Goal: Information Seeking & Learning: Check status

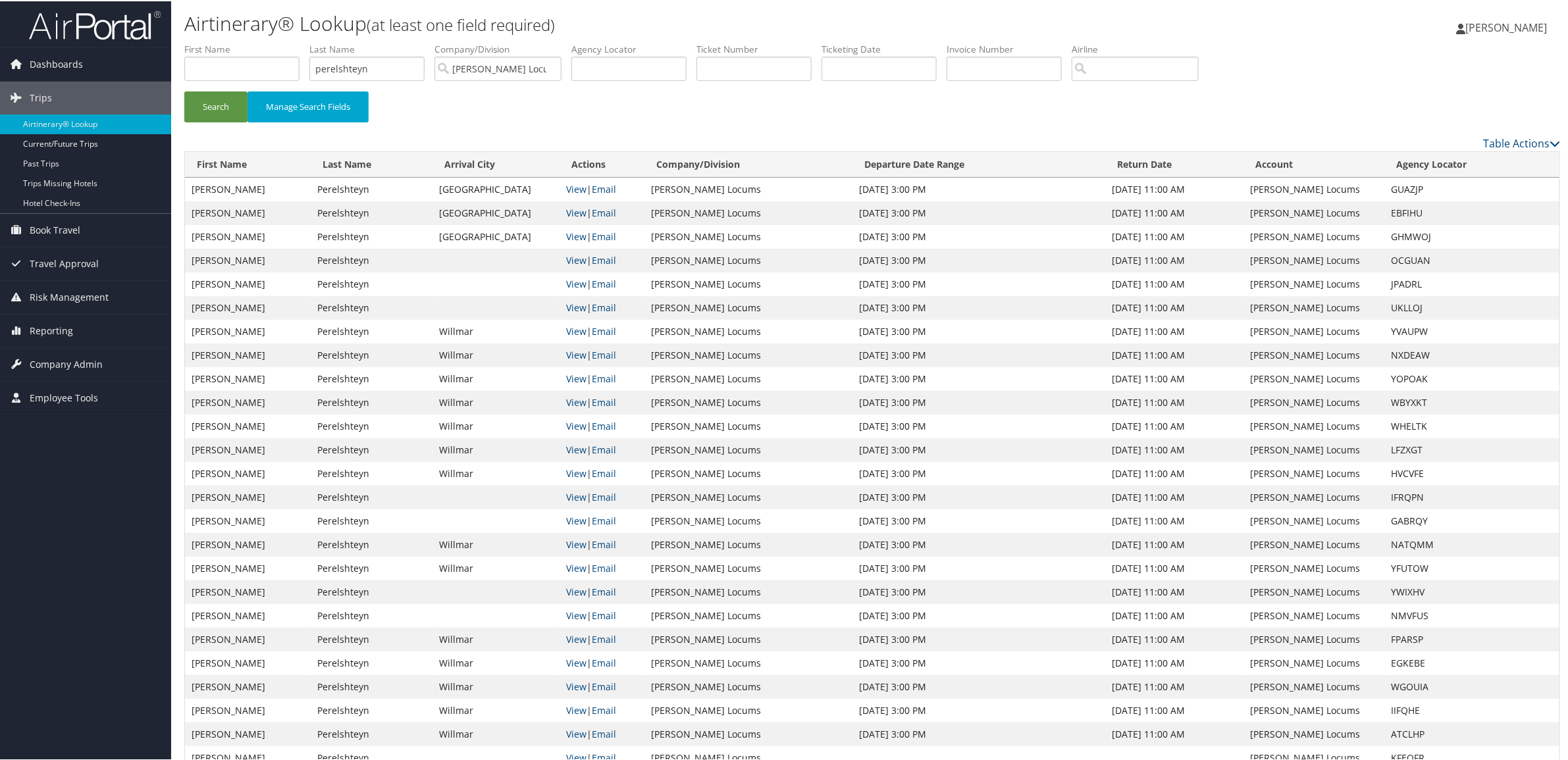
drag, startPoint x: 0, startPoint y: 0, endPoint x: 649, endPoint y: 426, distance: 776.3
drag, startPoint x: 649, startPoint y: 426, endPoint x: 388, endPoint y: 74, distance: 438.2
click at [383, 77] on input "perelshteyn" at bounding box center [367, 67] width 115 height 24
drag, startPoint x: 392, startPoint y: 68, endPoint x: 206, endPoint y: 64, distance: 186.0
click at [211, 42] on ul "First Name Last Name perelshteyn Departure City Arrival City Company/Division H…" at bounding box center [872, 42] width 1375 height 0
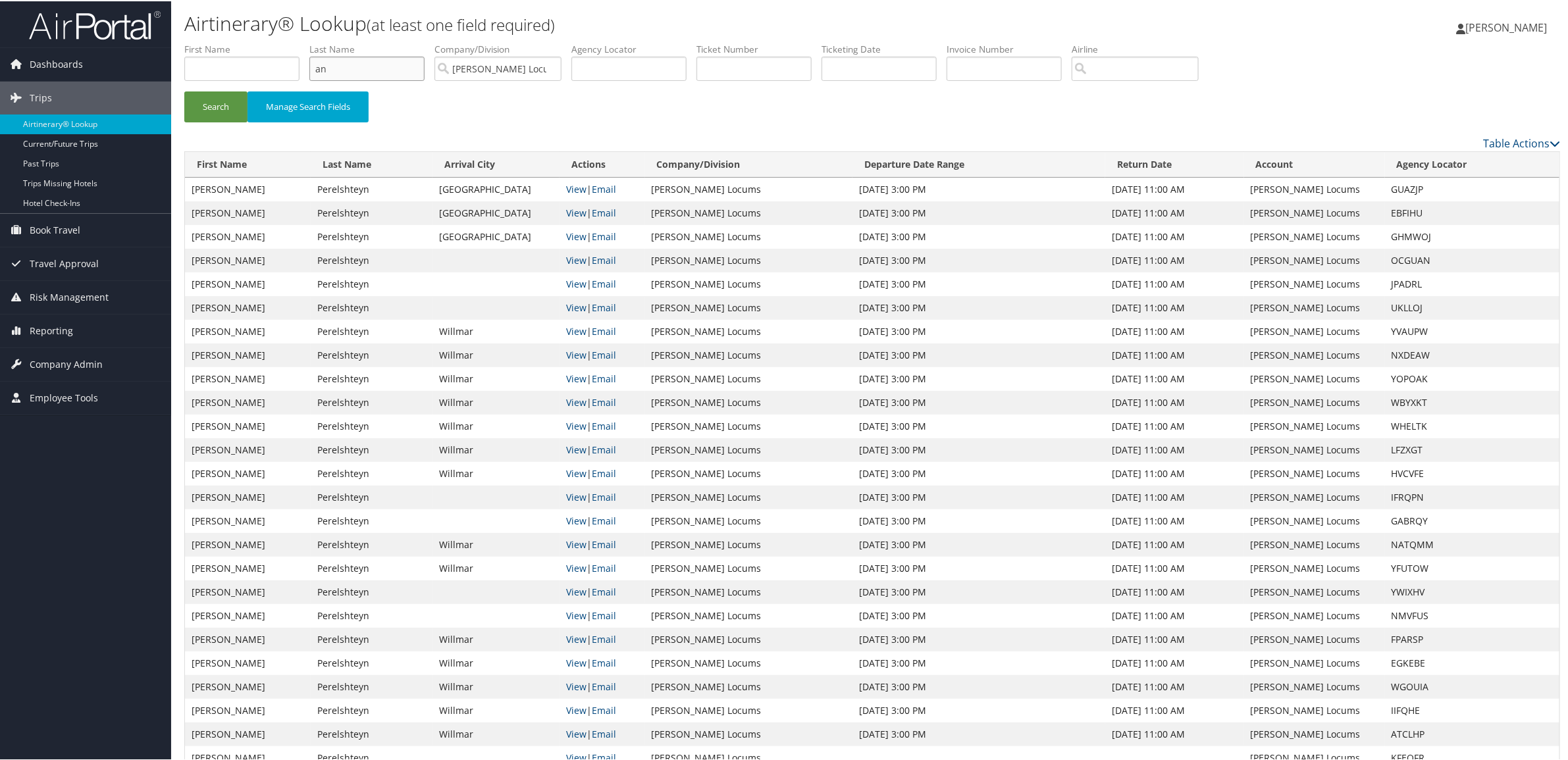
type input "a"
click at [184, 90] on button "Search" at bounding box center [216, 105] width 63 height 31
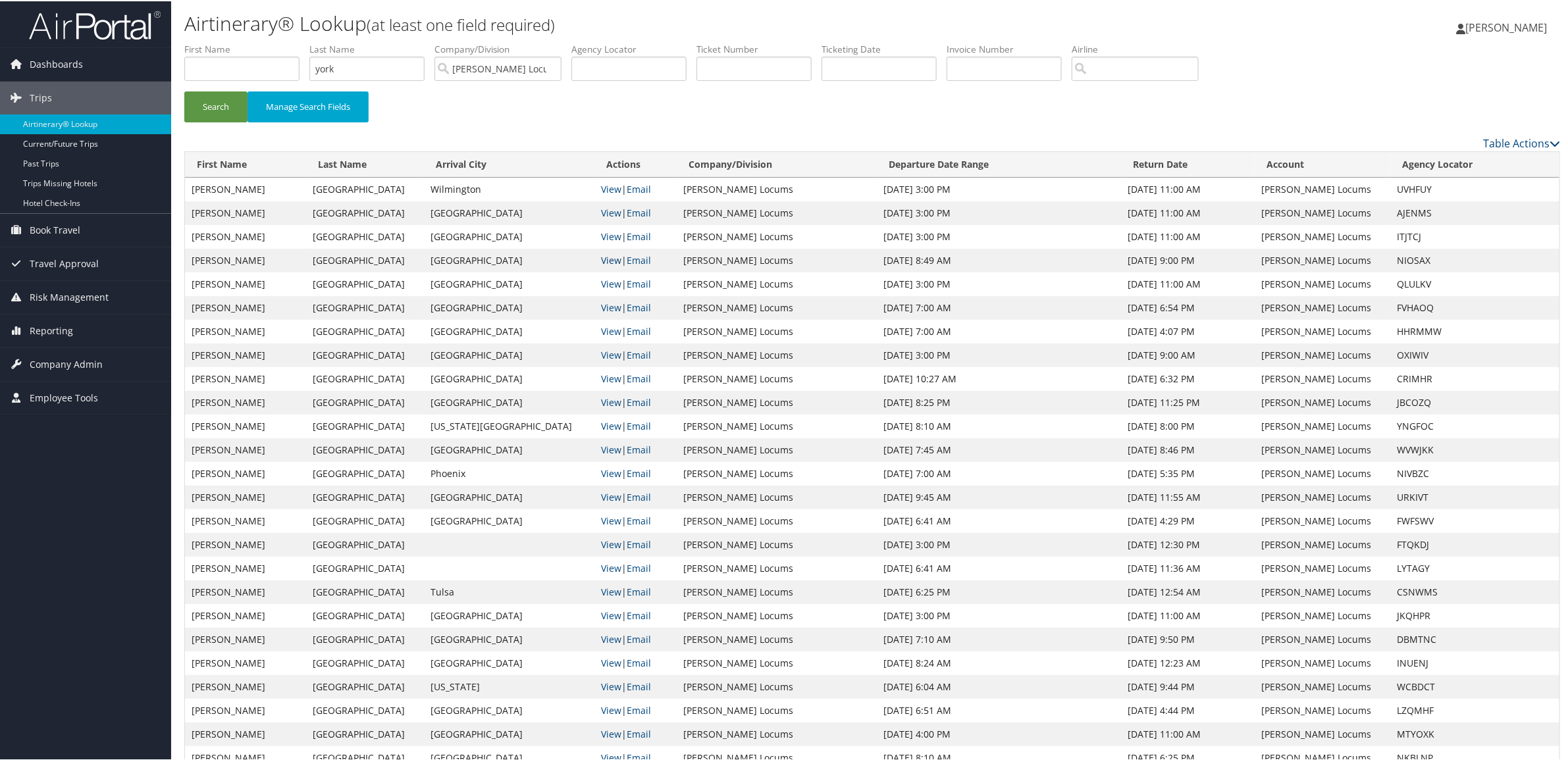
click at [601, 257] on link "View" at bounding box center [611, 259] width 20 height 12
drag, startPoint x: 358, startPoint y: 71, endPoint x: 243, endPoint y: 60, distance: 115.5
click at [283, 42] on ul "First Name Last Name york Departure City Arrival City Company/Division Hayes Lo…" at bounding box center [872, 42] width 1375 height 0
type input "tully"
click at [184, 90] on button "Search" at bounding box center [216, 105] width 63 height 31
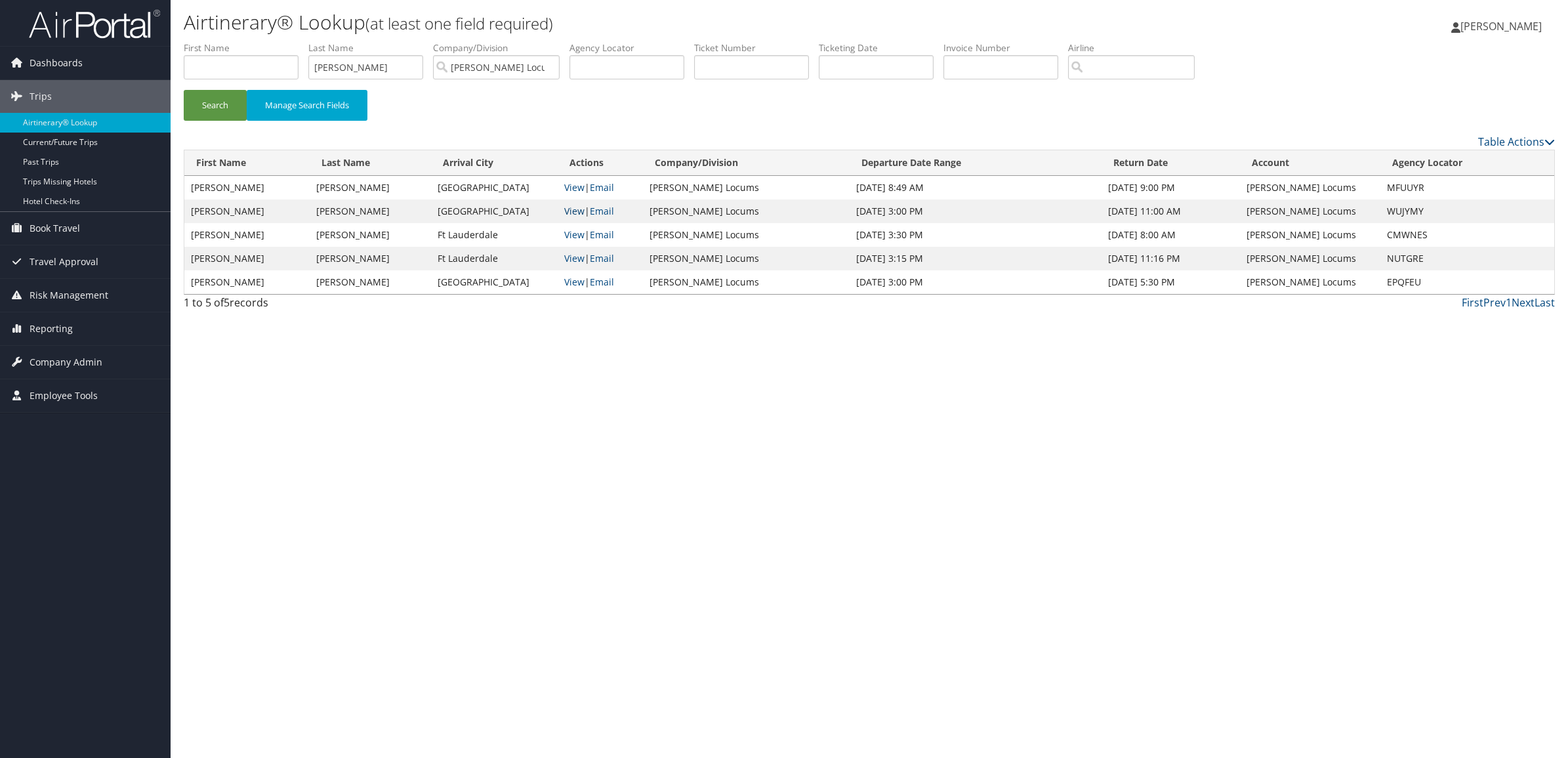
click at [582, 211] on link "View" at bounding box center [574, 211] width 20 height 12
click at [585, 235] on link "View" at bounding box center [574, 234] width 20 height 12
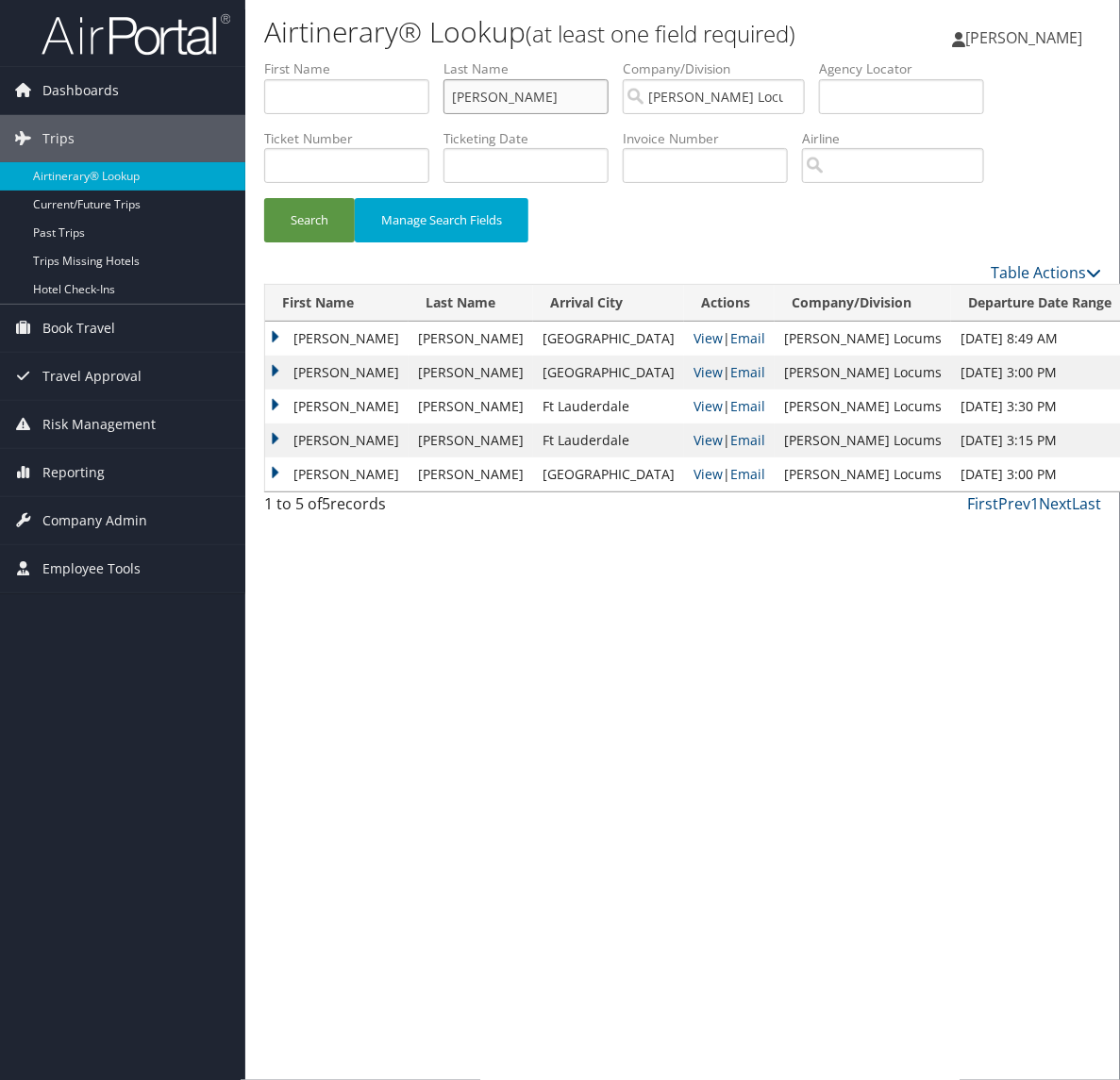
click at [511, 84] on input "tully" at bounding box center [526, 96] width 165 height 35
click at [332, 92] on li "First Name" at bounding box center [354, 93] width 179 height 69
click at [506, 94] on input "tully" at bounding box center [526, 96] width 165 height 35
drag, startPoint x: 451, startPoint y: 97, endPoint x: 413, endPoint y: 102, distance: 38.3
click at [412, 60] on ul "First Name Last Name tully Departure City Arrival City Company/Division Hayes L…" at bounding box center [683, 60] width 837 height 0
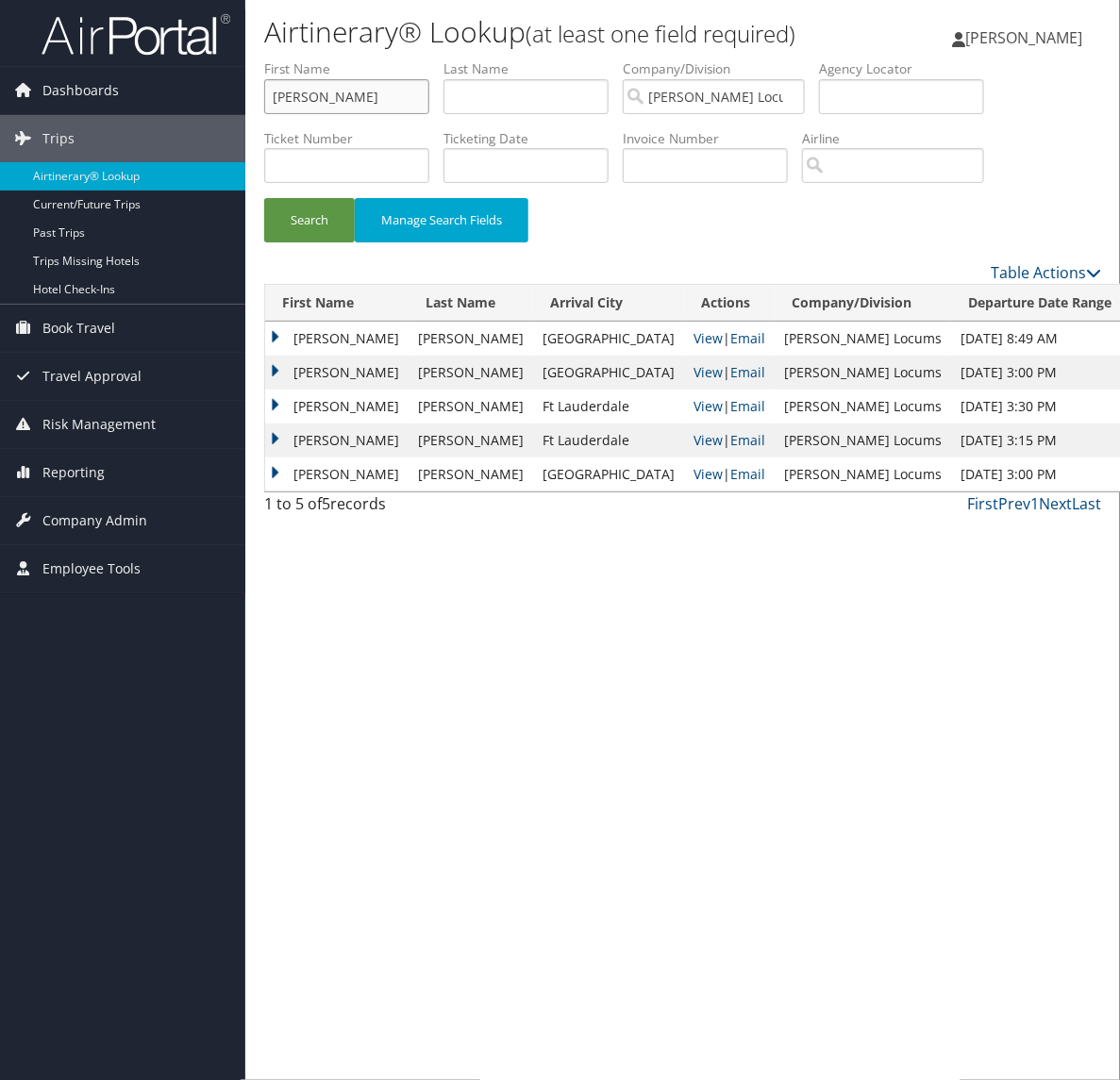
click at [264, 198] on button "Search" at bounding box center [309, 220] width 90 height 45
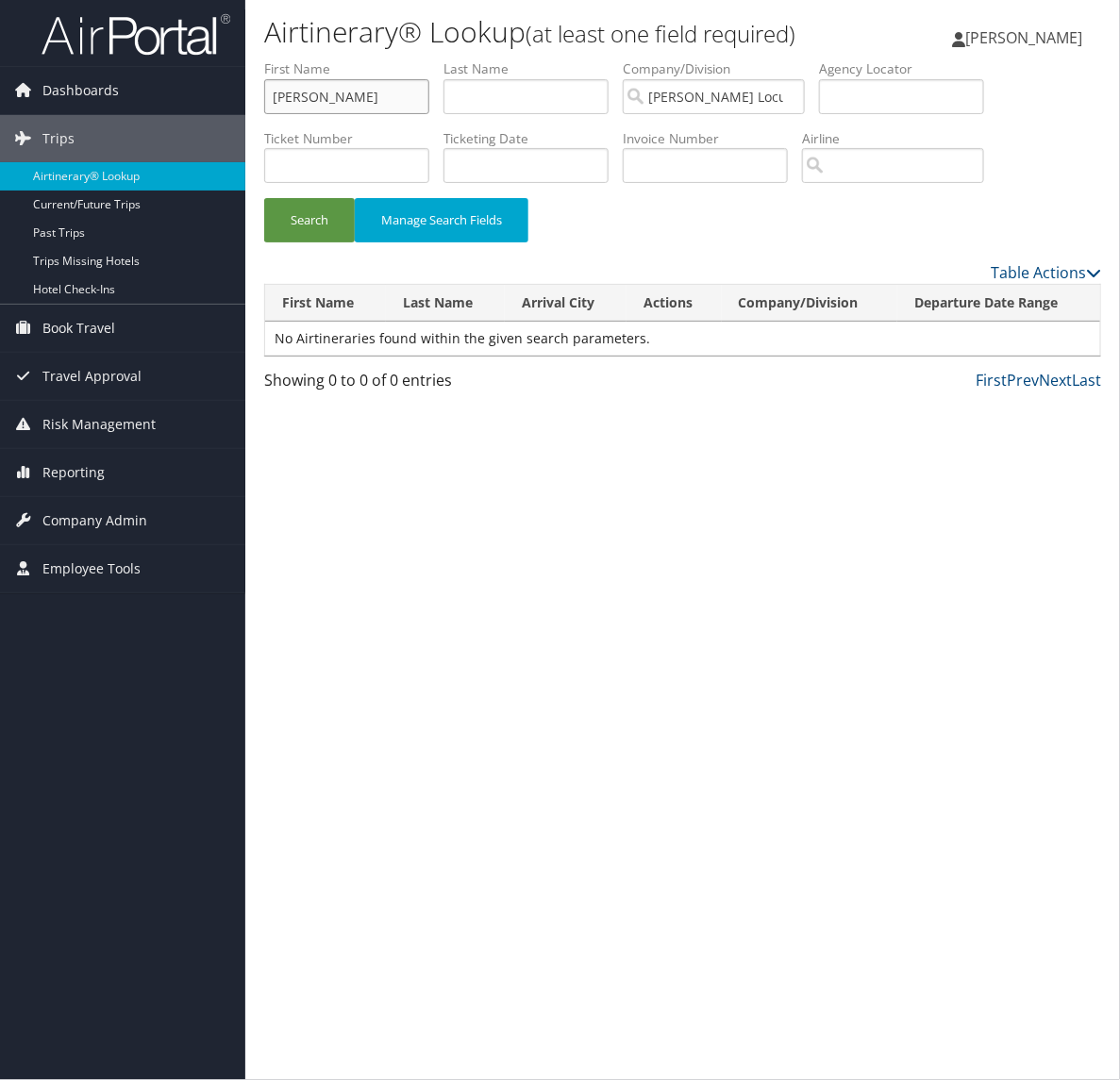
drag, startPoint x: 371, startPoint y: 89, endPoint x: 308, endPoint y: 94, distance: 63.2
click at [305, 109] on input "ryan scharer" at bounding box center [347, 96] width 165 height 35
type input "ryan"
click at [264, 198] on button "Search" at bounding box center [309, 220] width 90 height 45
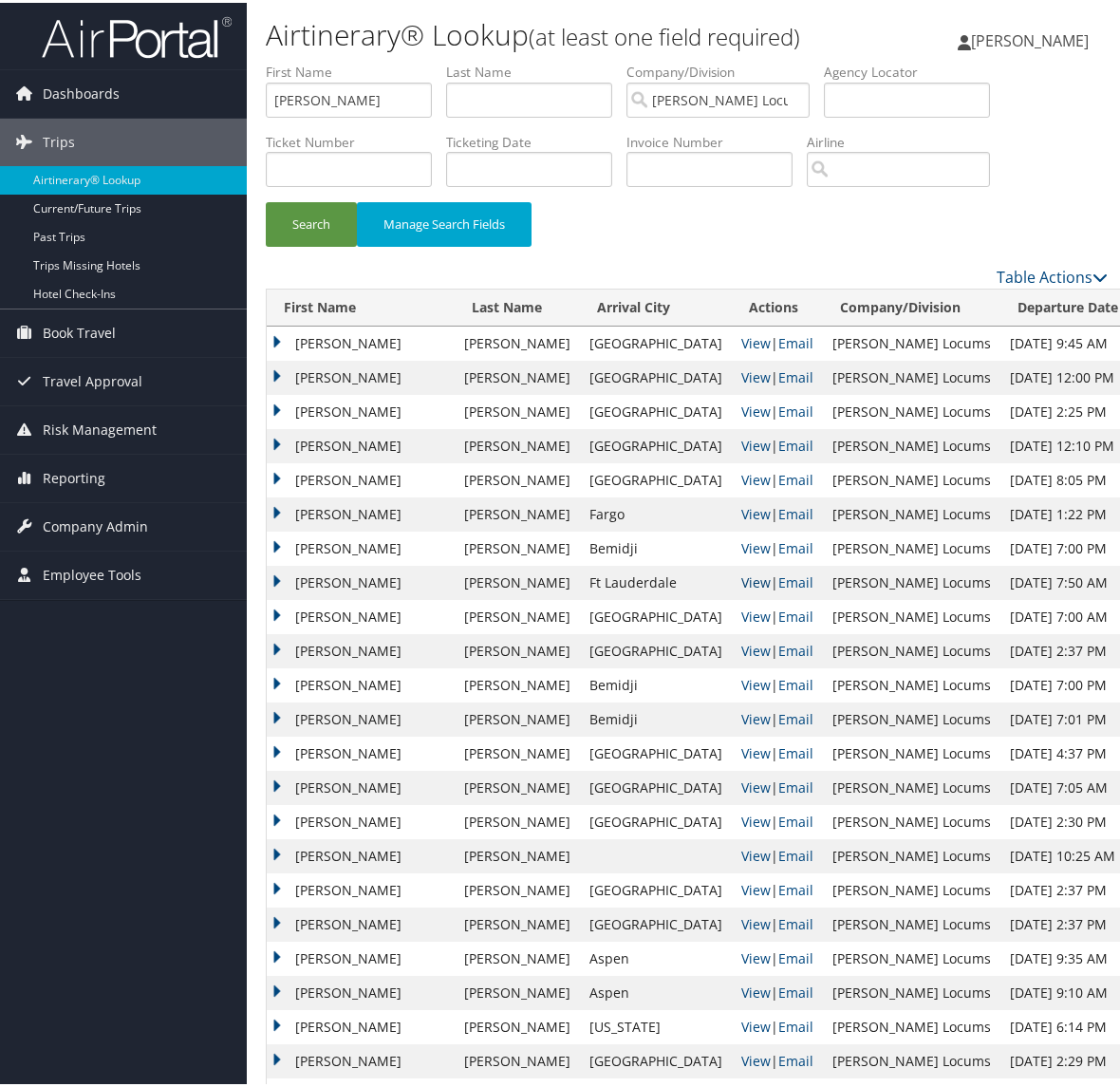
click at [742, 575] on link "View" at bounding box center [756, 580] width 29 height 18
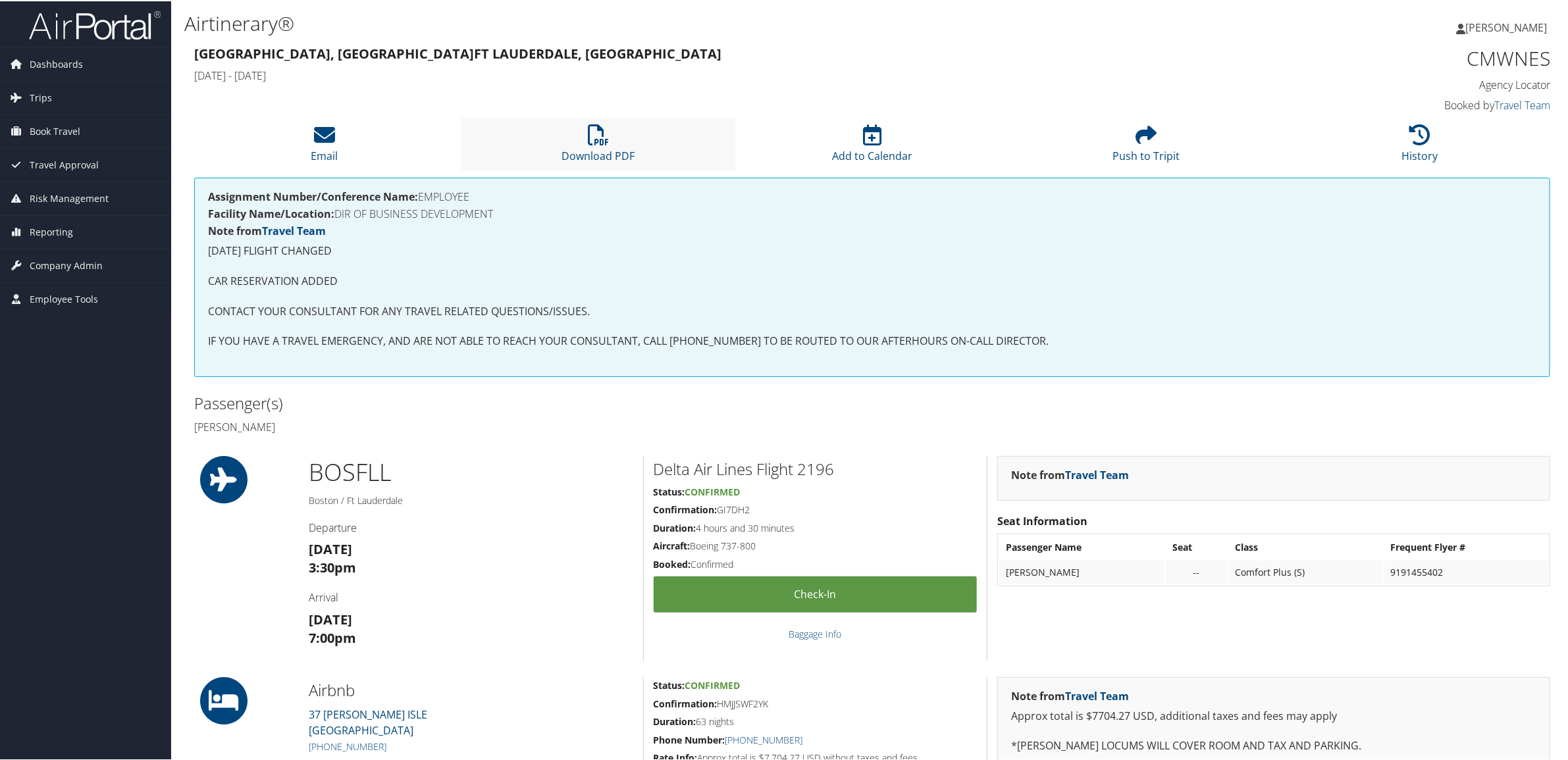
click at [545, 139] on li "Download PDF" at bounding box center [598, 143] width 274 height 53
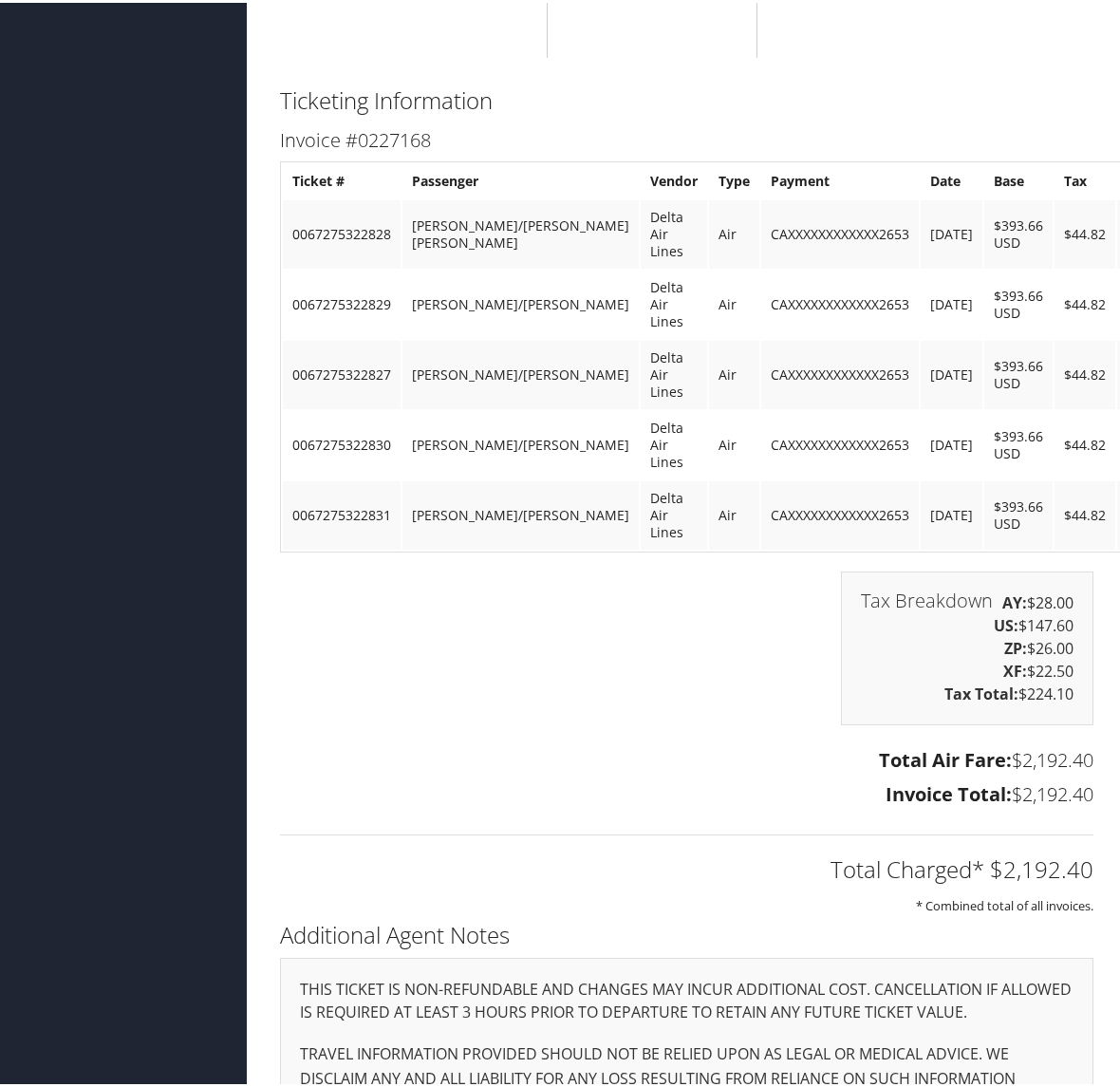
scroll to position [1258, 0]
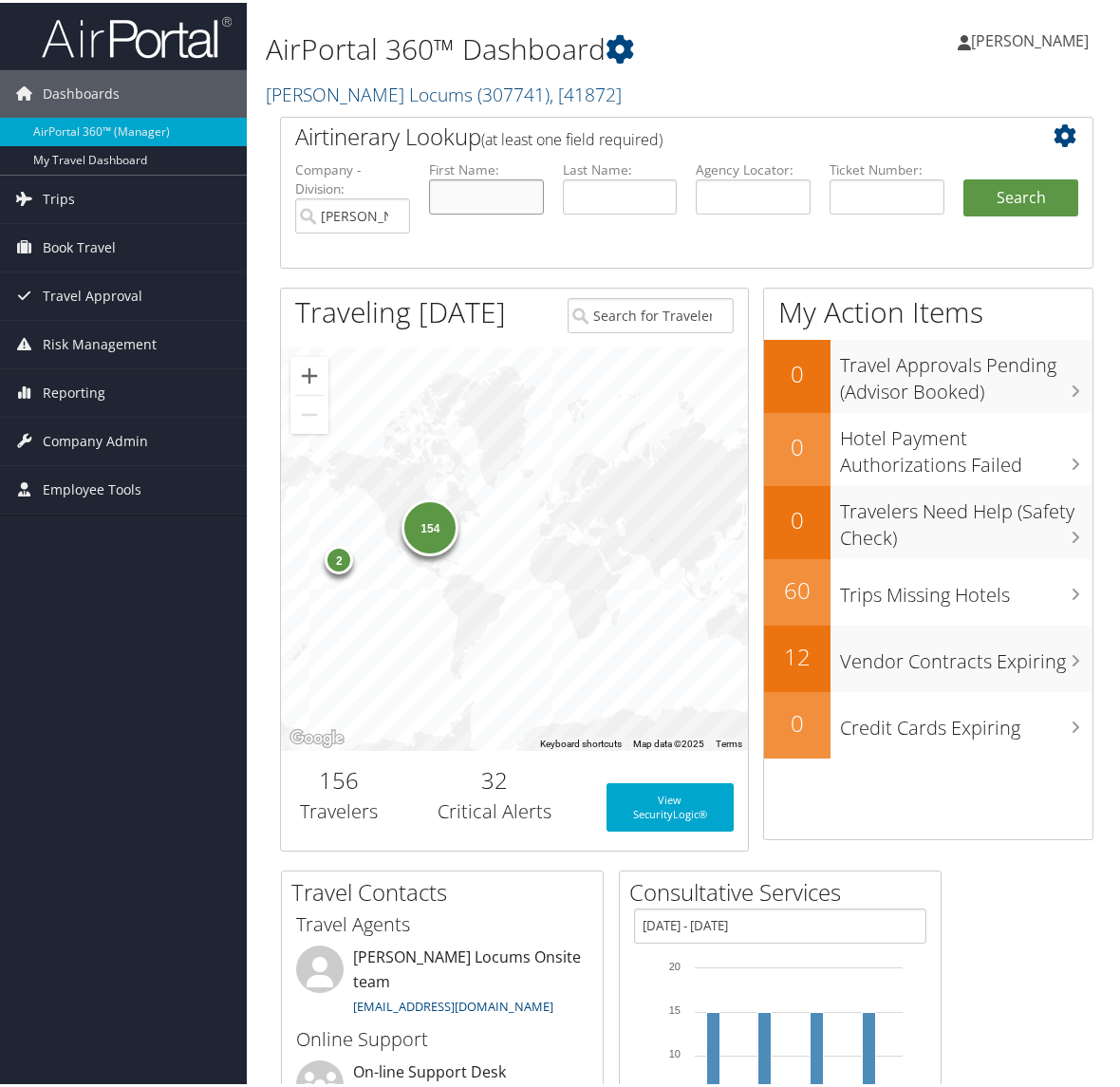
click at [465, 209] on input "text" at bounding box center [486, 194] width 115 height 35
click at [533, 190] on input "text" at bounding box center [486, 194] width 115 height 35
type input "ANDREW"
type input "YORK"
click at [964, 177] on button "Search" at bounding box center [1021, 196] width 115 height 38
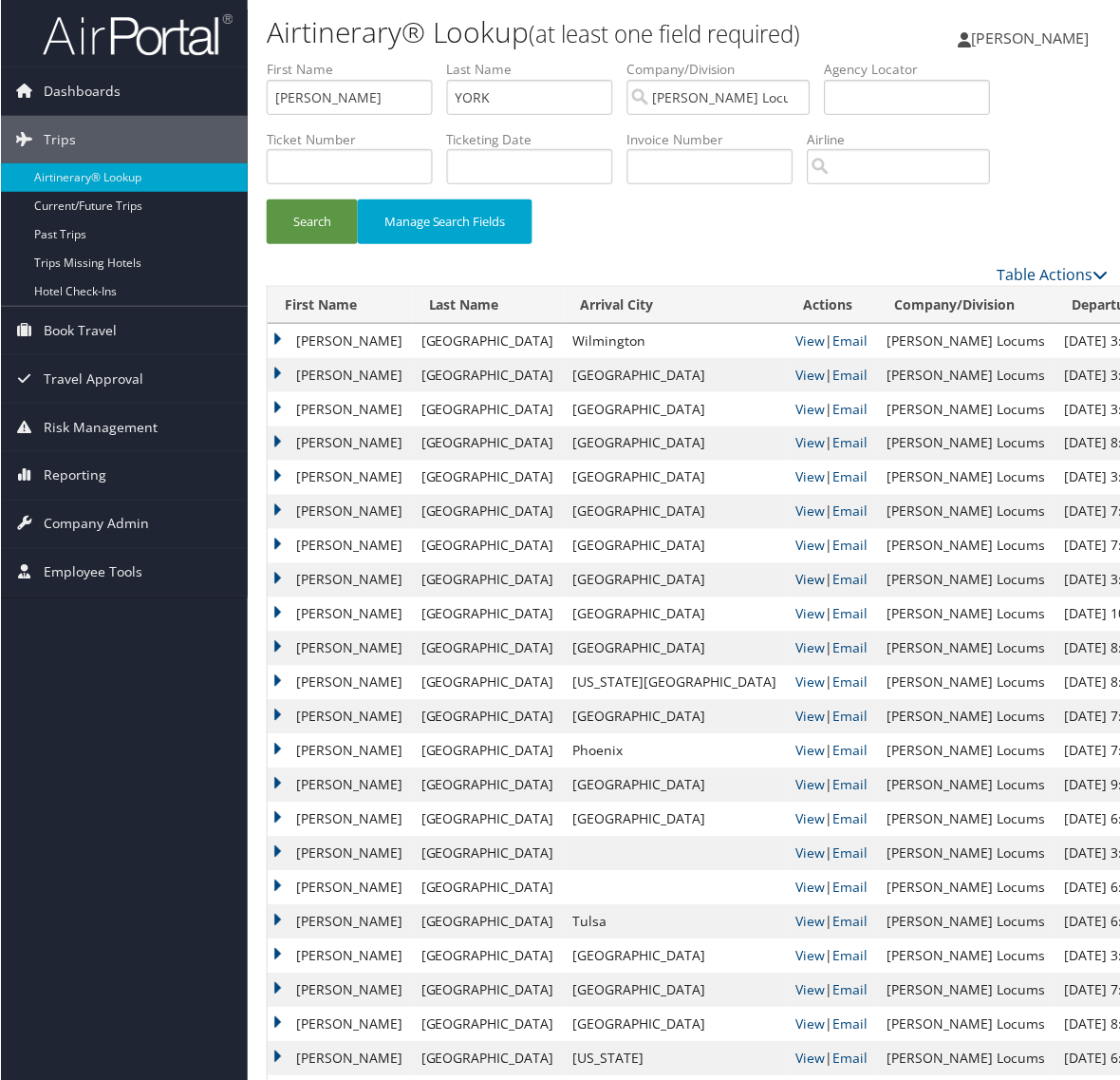
click at [796, 576] on link "View" at bounding box center [810, 580] width 29 height 18
drag, startPoint x: 402, startPoint y: 90, endPoint x: 28, endPoint y: 91, distance: 373.1
click at [52, 92] on div "Dashboards AirPortal 360™ (Manager) My Travel Dashboard Trips Airtinerary® Look…" at bounding box center [563, 708] width 1127 height 1417
type input "RYAN"
type input "SCHARER"
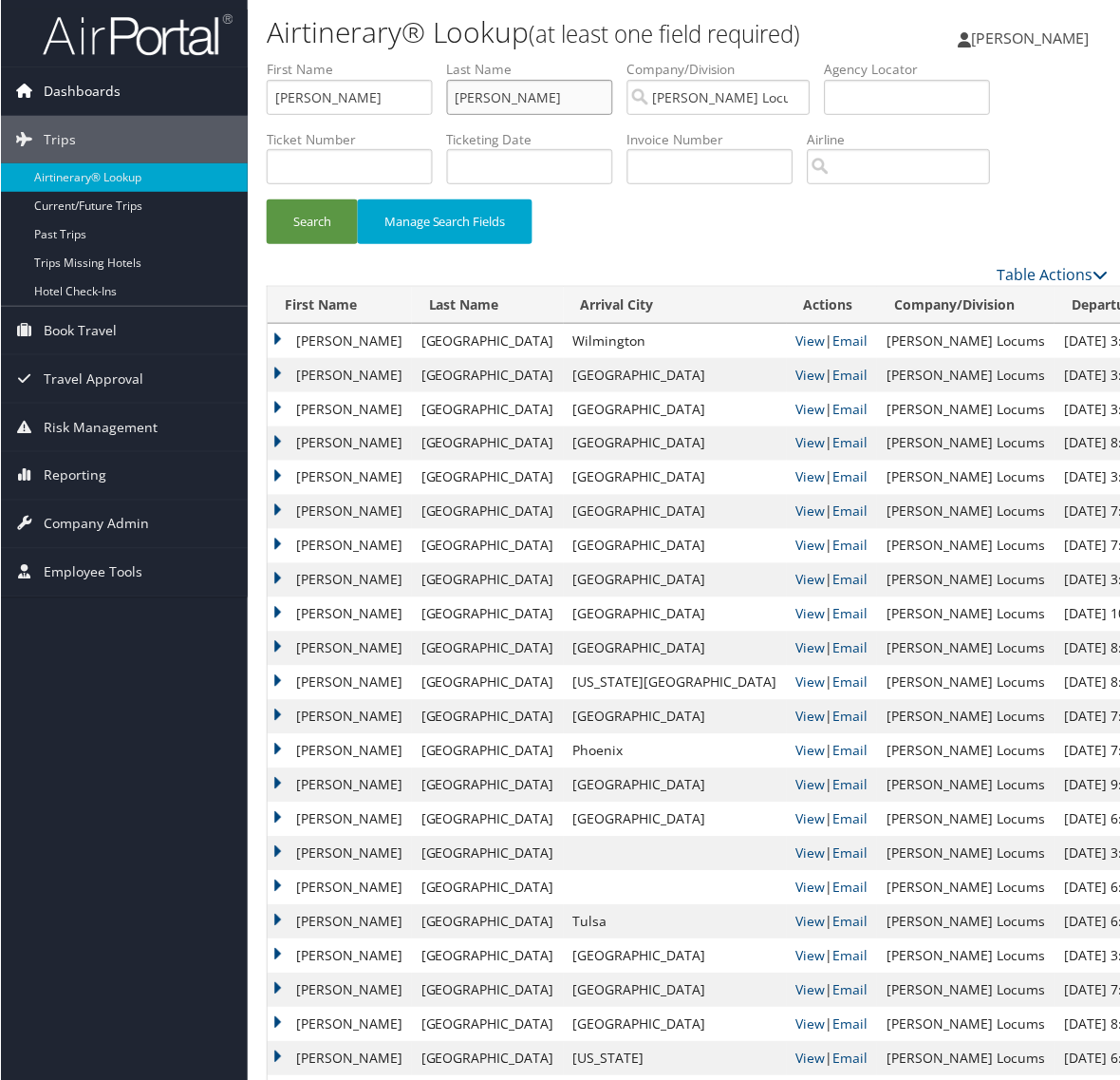
click at [266, 199] on button "Search" at bounding box center [311, 221] width 91 height 45
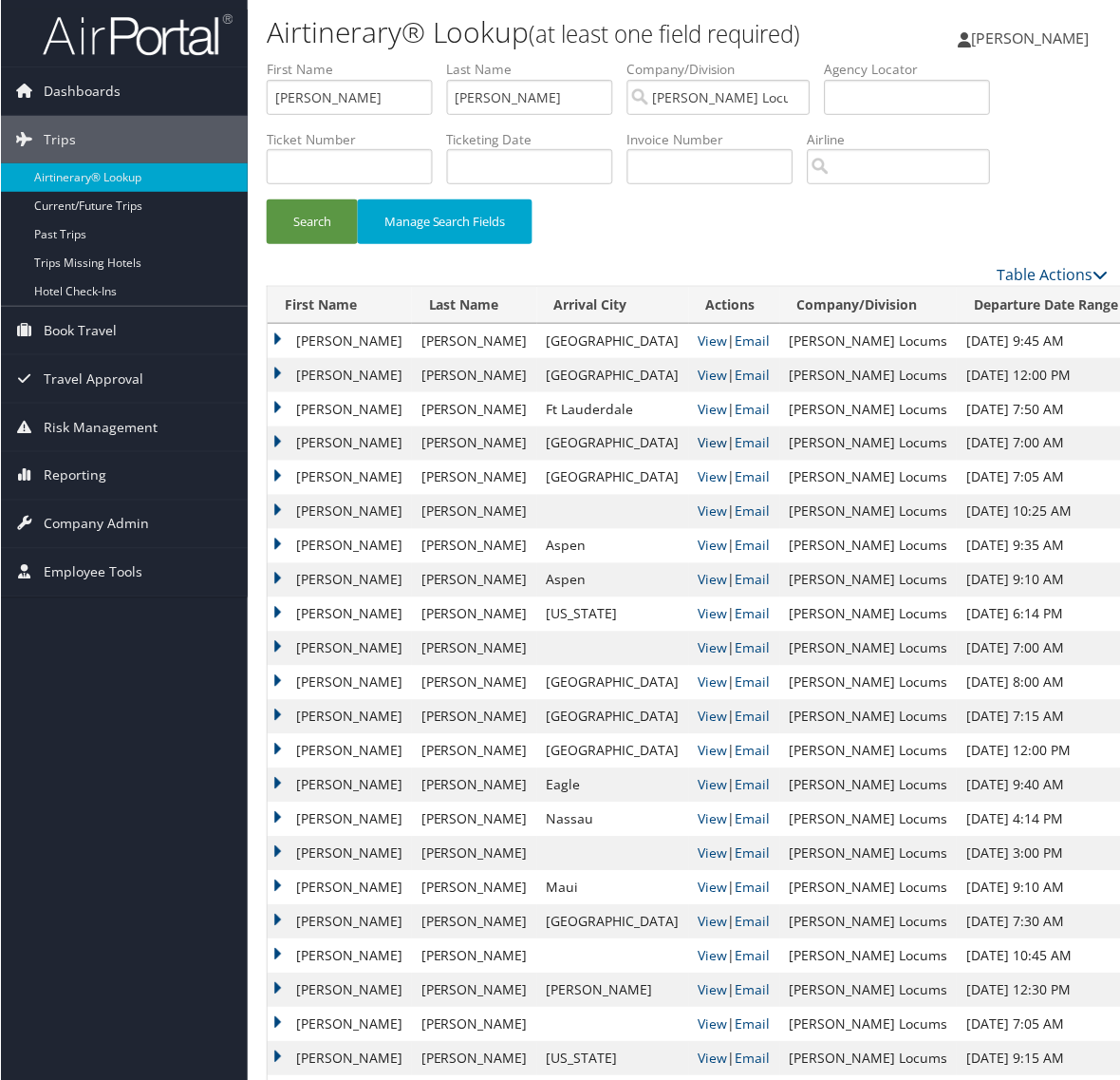
click at [698, 446] on link "View" at bounding box center [712, 443] width 29 height 18
click at [371, 98] on input "RYAN" at bounding box center [349, 97] width 166 height 35
click at [216, 106] on div "Dashboards AirPortal 360™ (Manager) My Travel Dashboard Trips Airtinerary® Look…" at bounding box center [563, 776] width 1127 height 1553
type input "JOHN"
type input "HAYES"
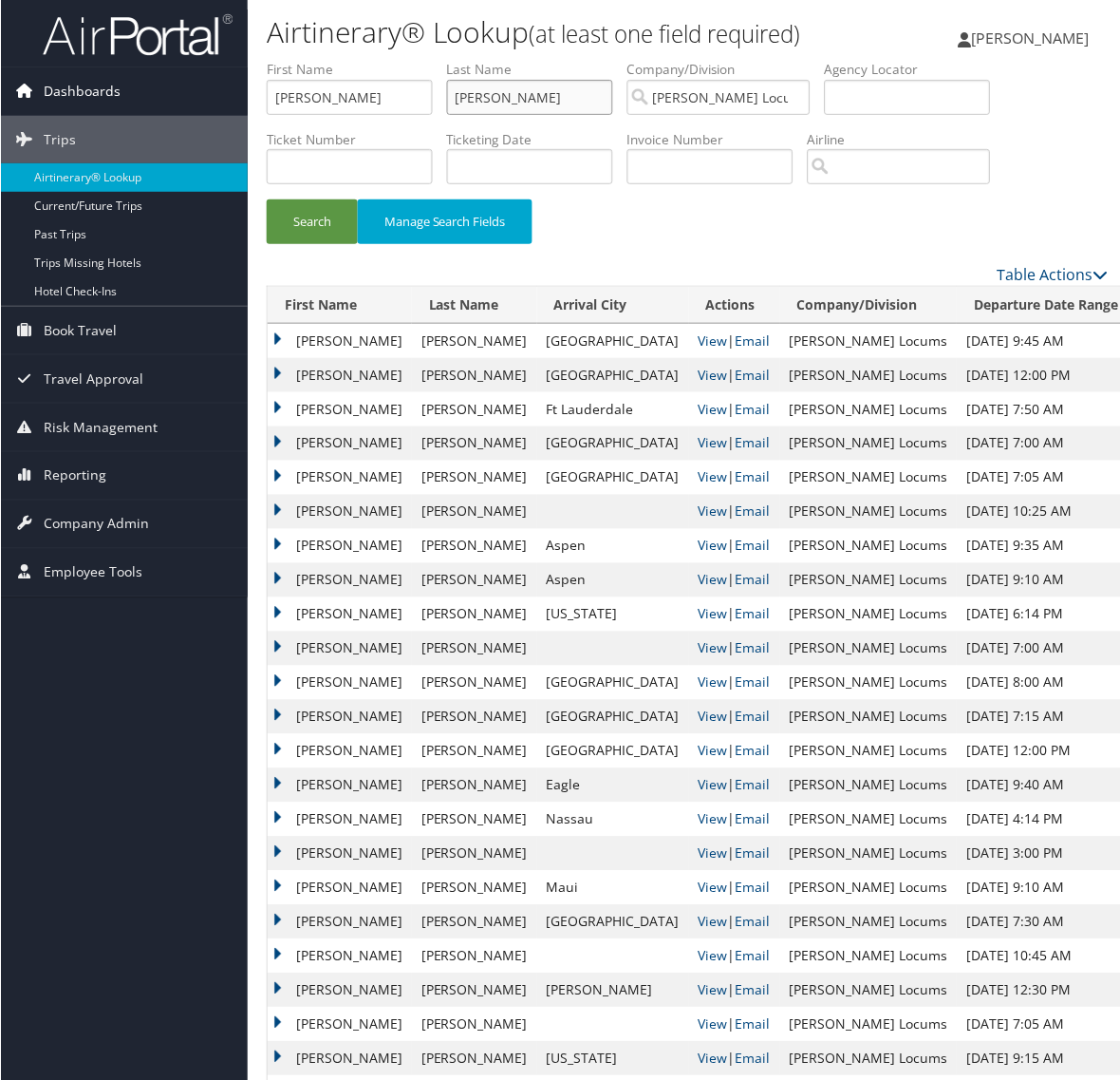
click at [266, 199] on button "Search" at bounding box center [311, 221] width 91 height 45
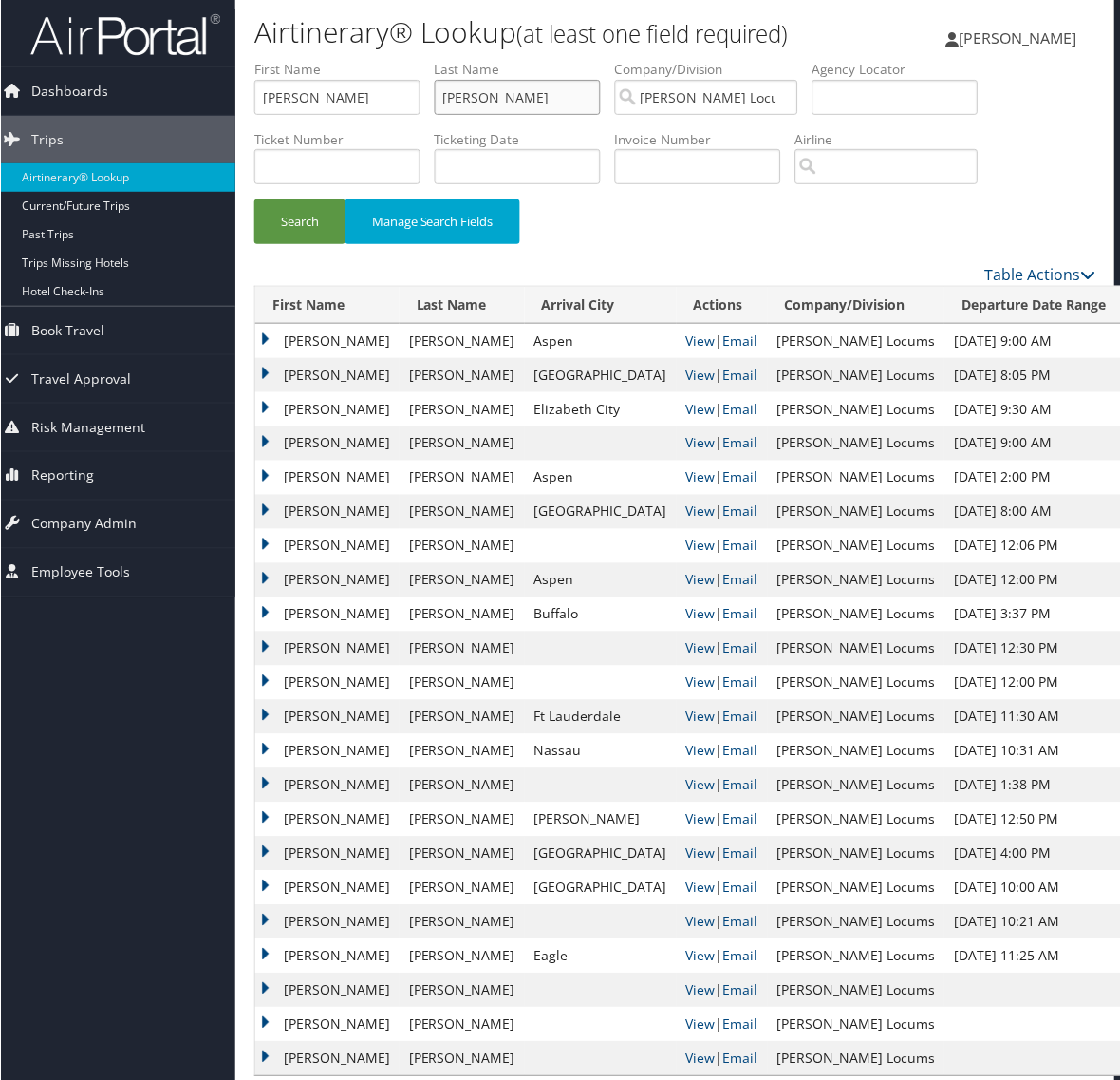
scroll to position [0, 16]
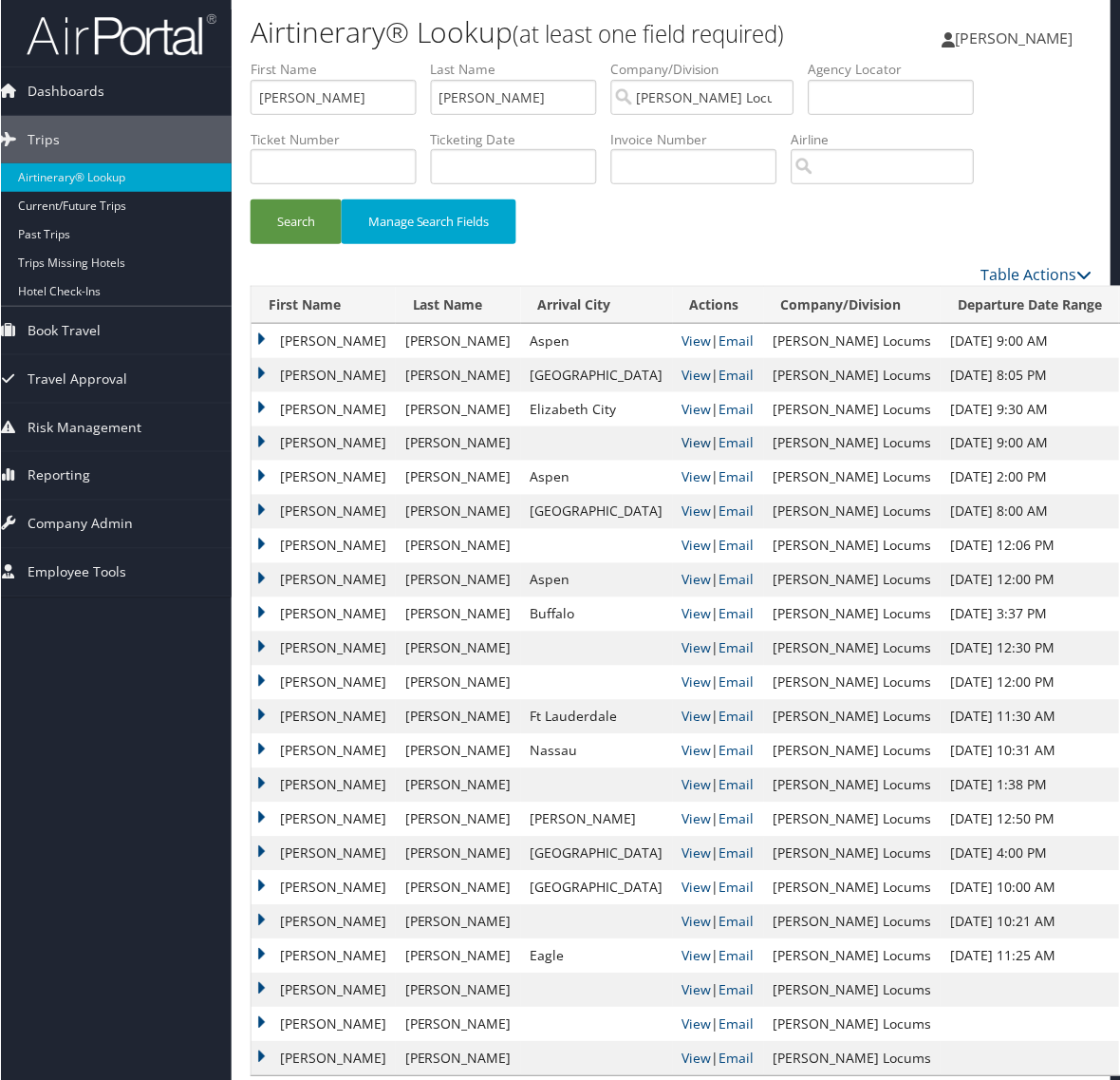
click at [682, 446] on link "View" at bounding box center [696, 443] width 29 height 18
drag, startPoint x: 333, startPoint y: 106, endPoint x: 237, endPoint y: 97, distance: 96.4
click at [250, 97] on form "First Name JOHN Last Name HAYES Departure City Arrival City Company/Division Ha…" at bounding box center [671, 161] width 842 height 203
type input "DAVID"
type input "RICHARDSON"
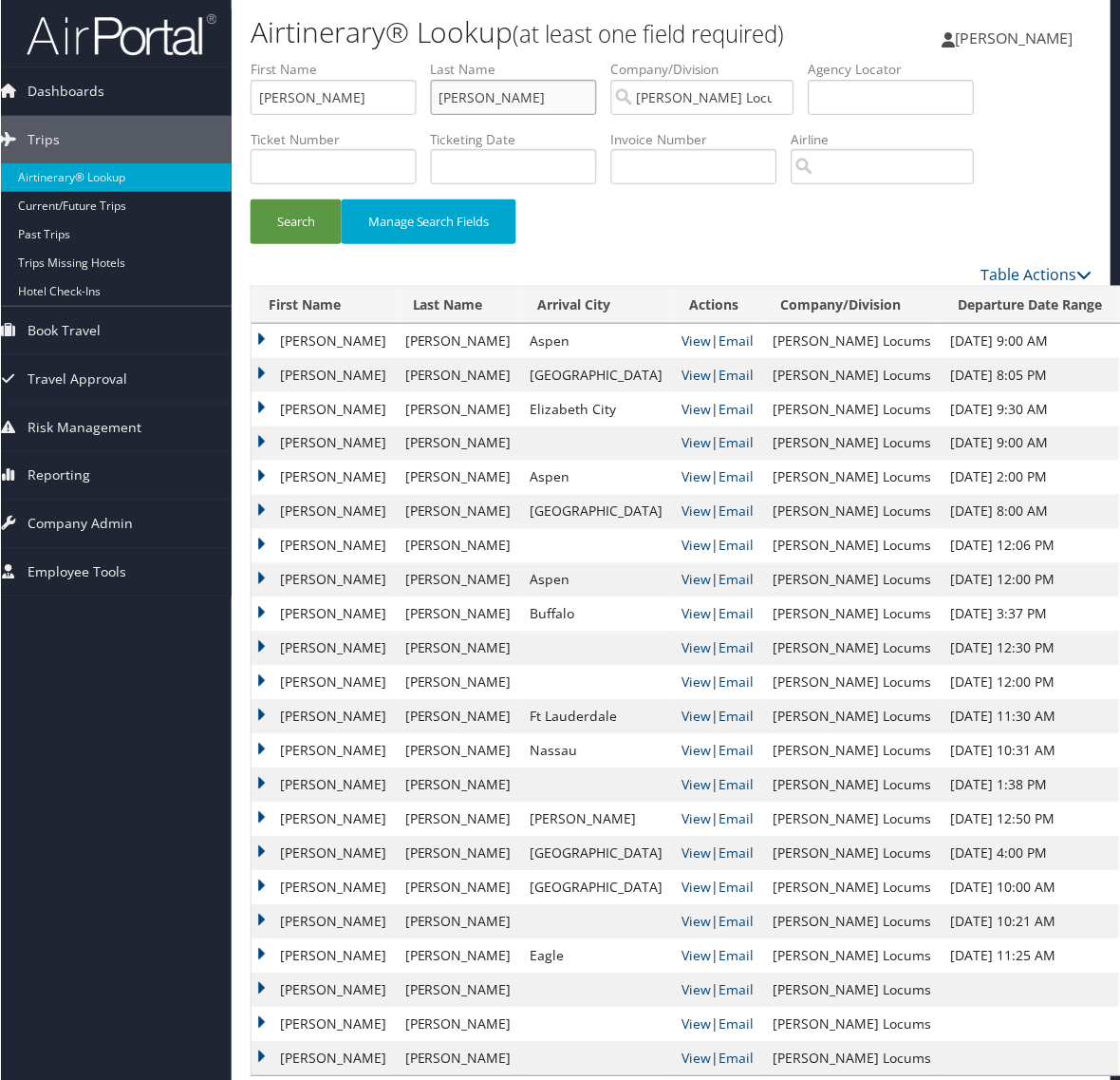
click at [250, 199] on button "Search" at bounding box center [295, 221] width 91 height 45
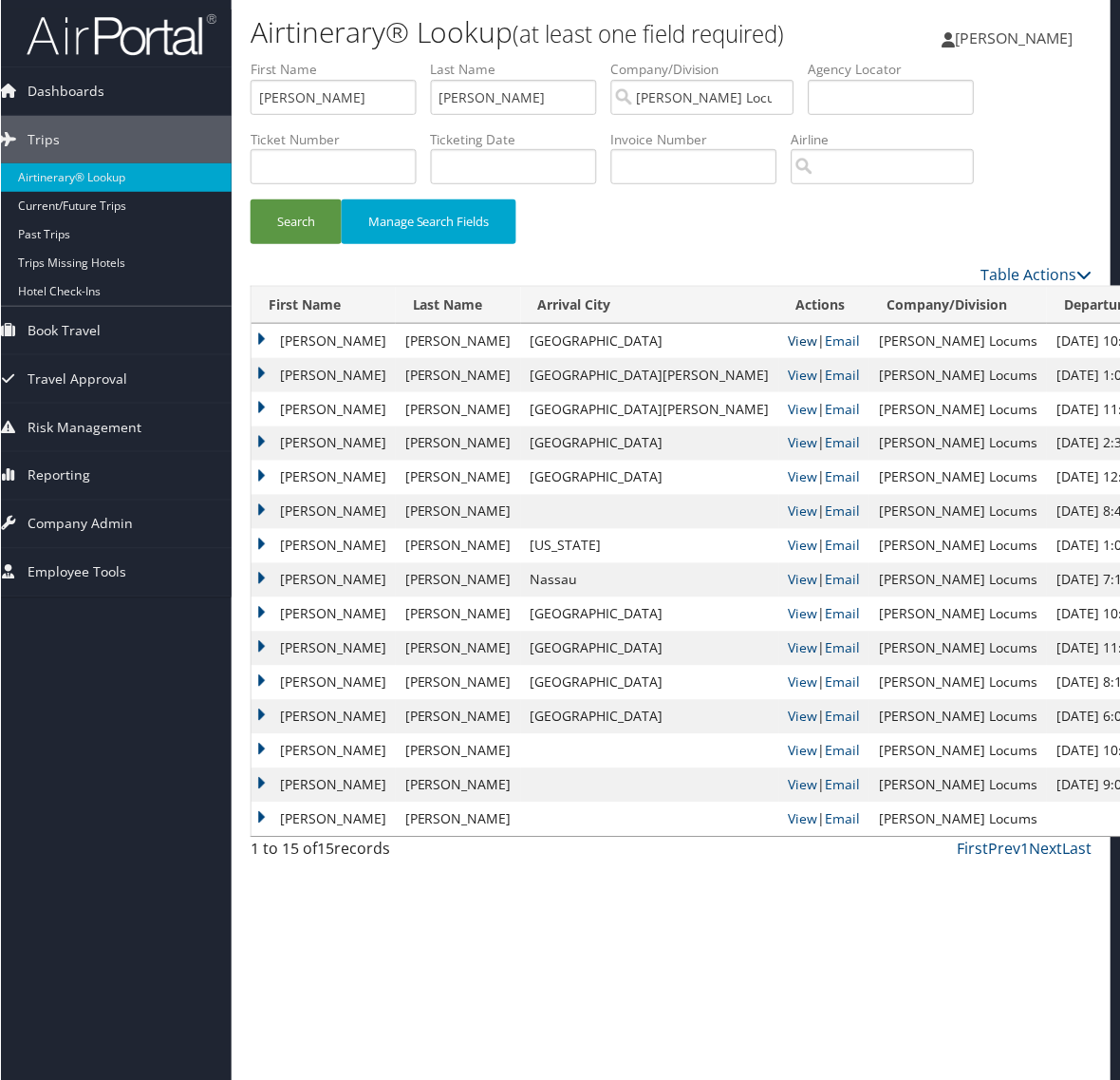
click at [788, 340] on link "View" at bounding box center [802, 340] width 29 height 18
drag, startPoint x: 368, startPoint y: 93, endPoint x: 38, endPoint y: 115, distance: 331.1
click at [49, 109] on div "Dashboards AirPortal 360™ (Manager) My Travel Dashboard Trips Airtinerary® Look…" at bounding box center [547, 543] width 1127 height 1087
type input "aNDREW"
type input "YORK"
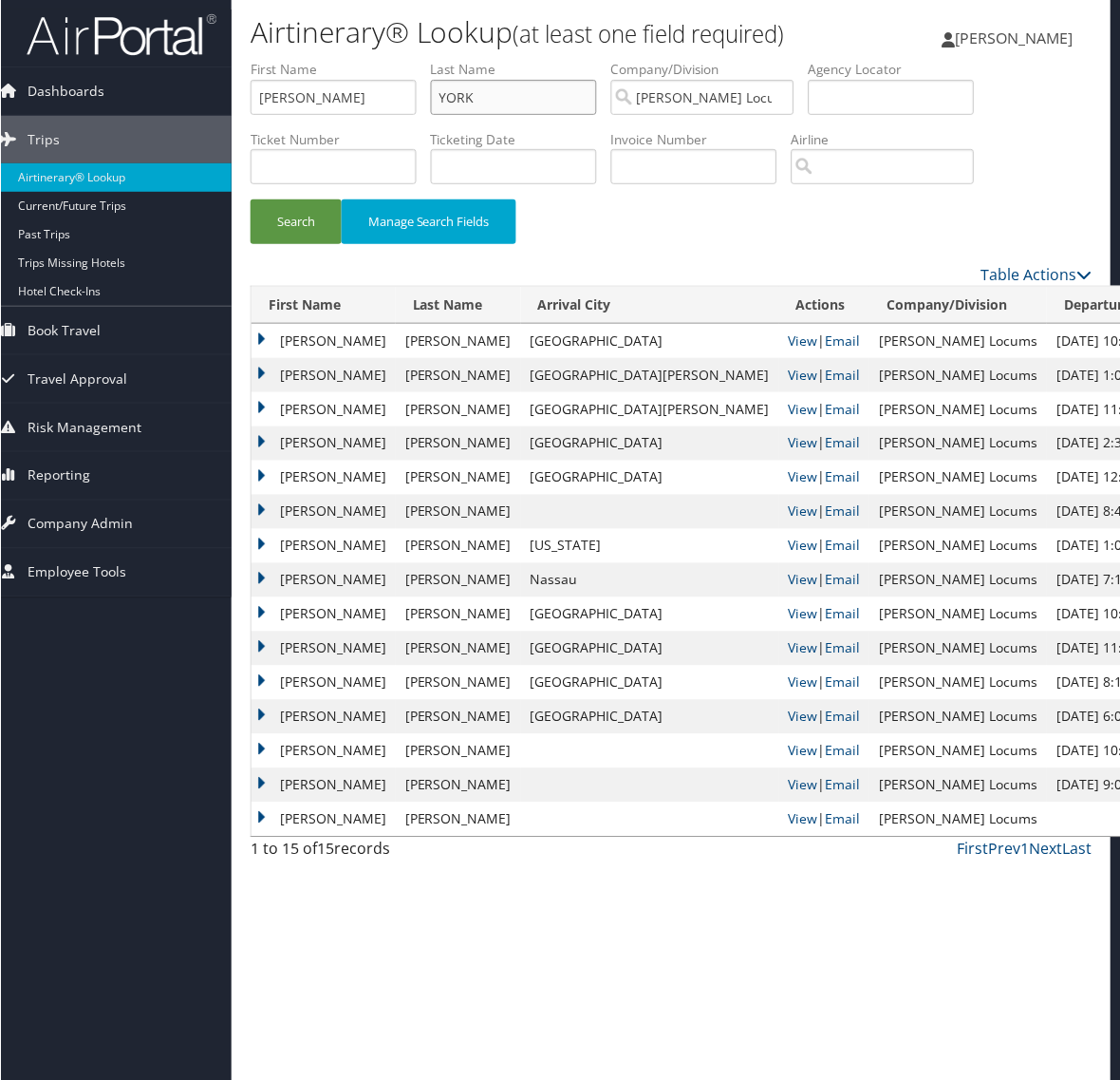
click at [250, 199] on button "Search" at bounding box center [295, 221] width 91 height 45
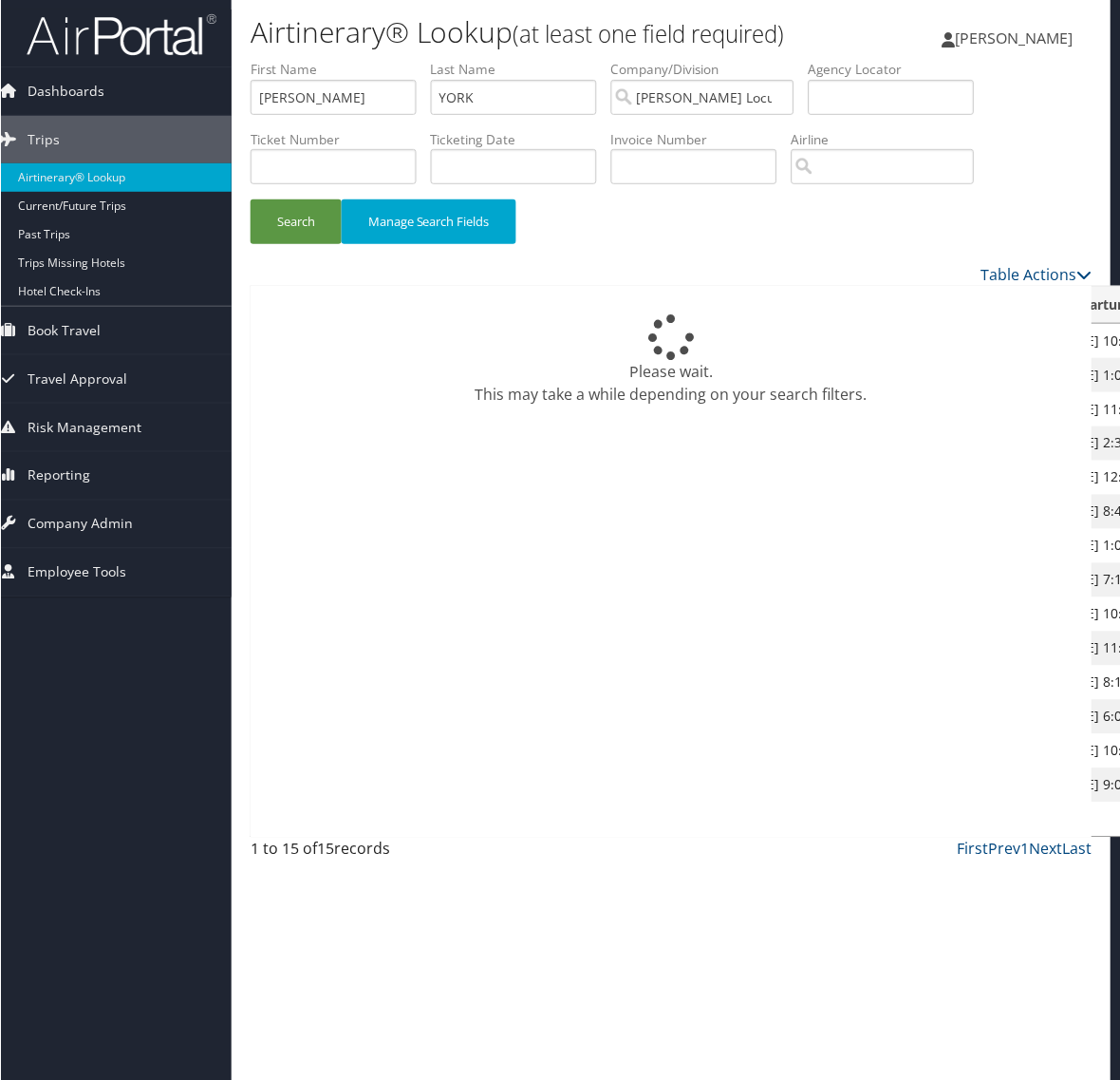
click at [851, 311] on div "Please wait. This may take a while depending on your search filters. First Name…" at bounding box center [671, 562] width 842 height 552
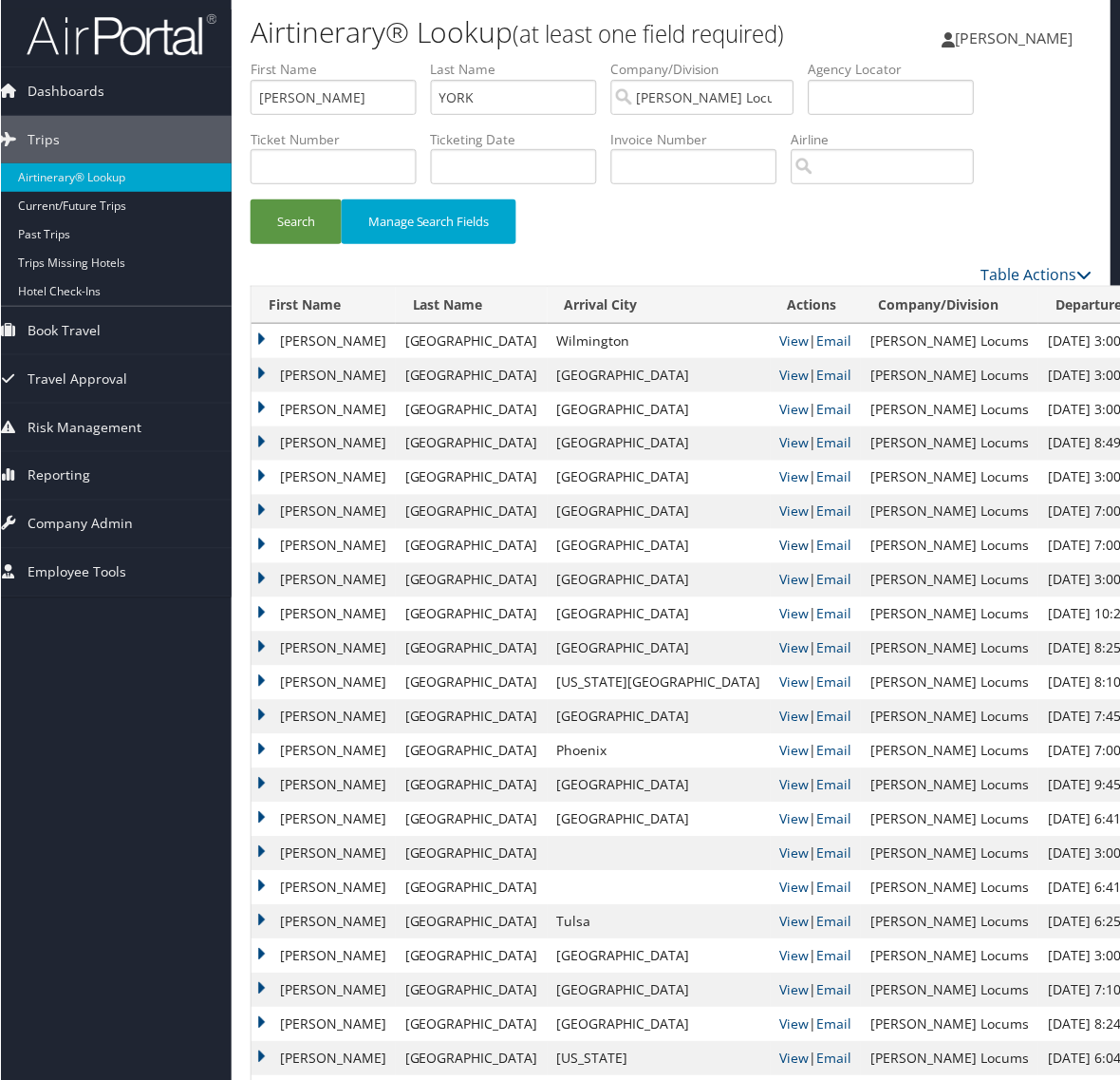
click at [780, 548] on link "View" at bounding box center [794, 545] width 29 height 18
click at [780, 575] on link "View" at bounding box center [794, 580] width 29 height 18
drag, startPoint x: 368, startPoint y: 90, endPoint x: 204, endPoint y: 97, distance: 164.4
click at [223, 98] on div "Dashboards AirPortal 360™ (Manager) My Travel Dashboard Trips Airtinerary® Look…" at bounding box center [547, 708] width 1127 height 1417
type input "j"
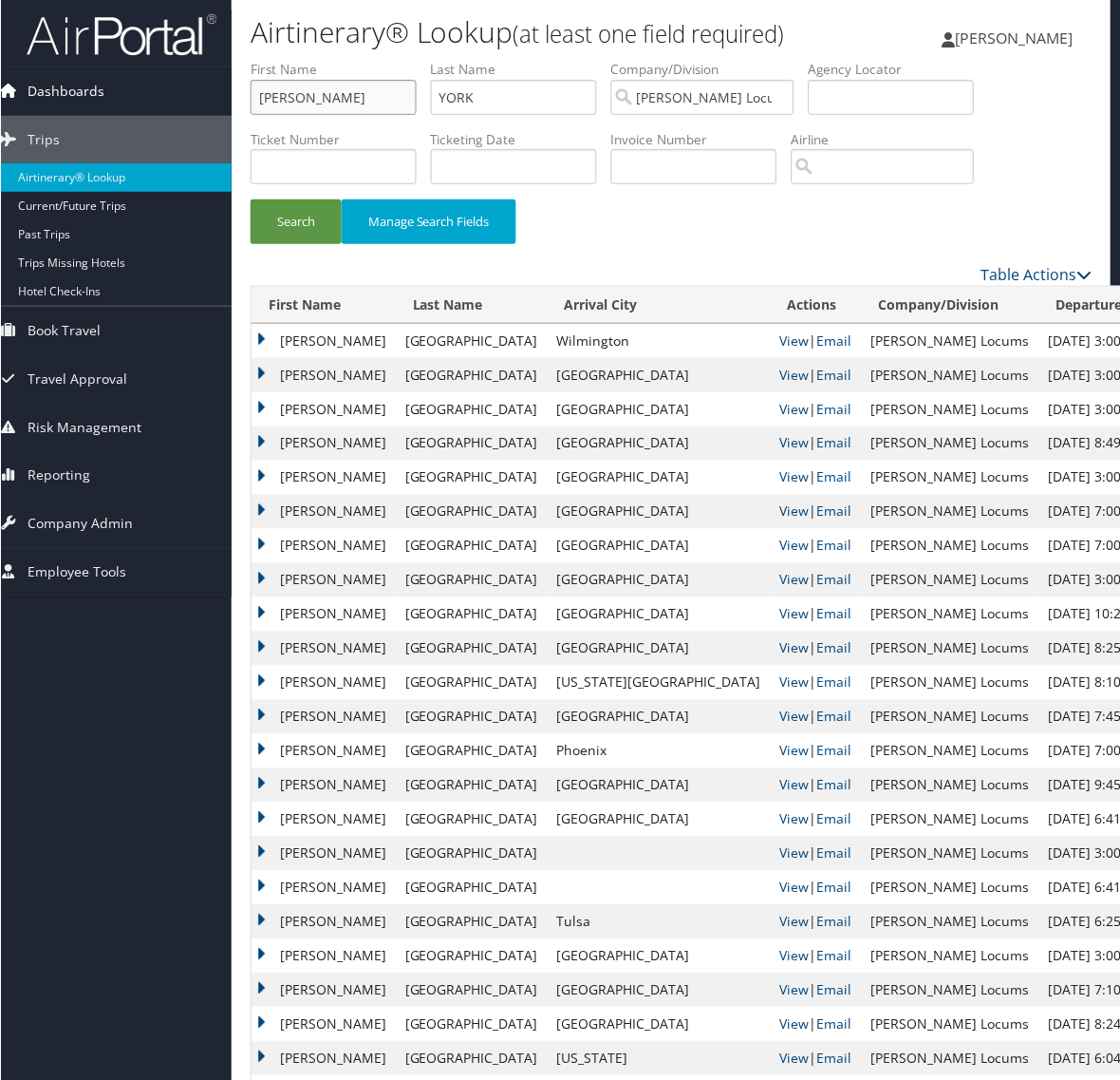
type input "john"
type input "hayes"
click at [250, 199] on button "Search" at bounding box center [295, 221] width 91 height 45
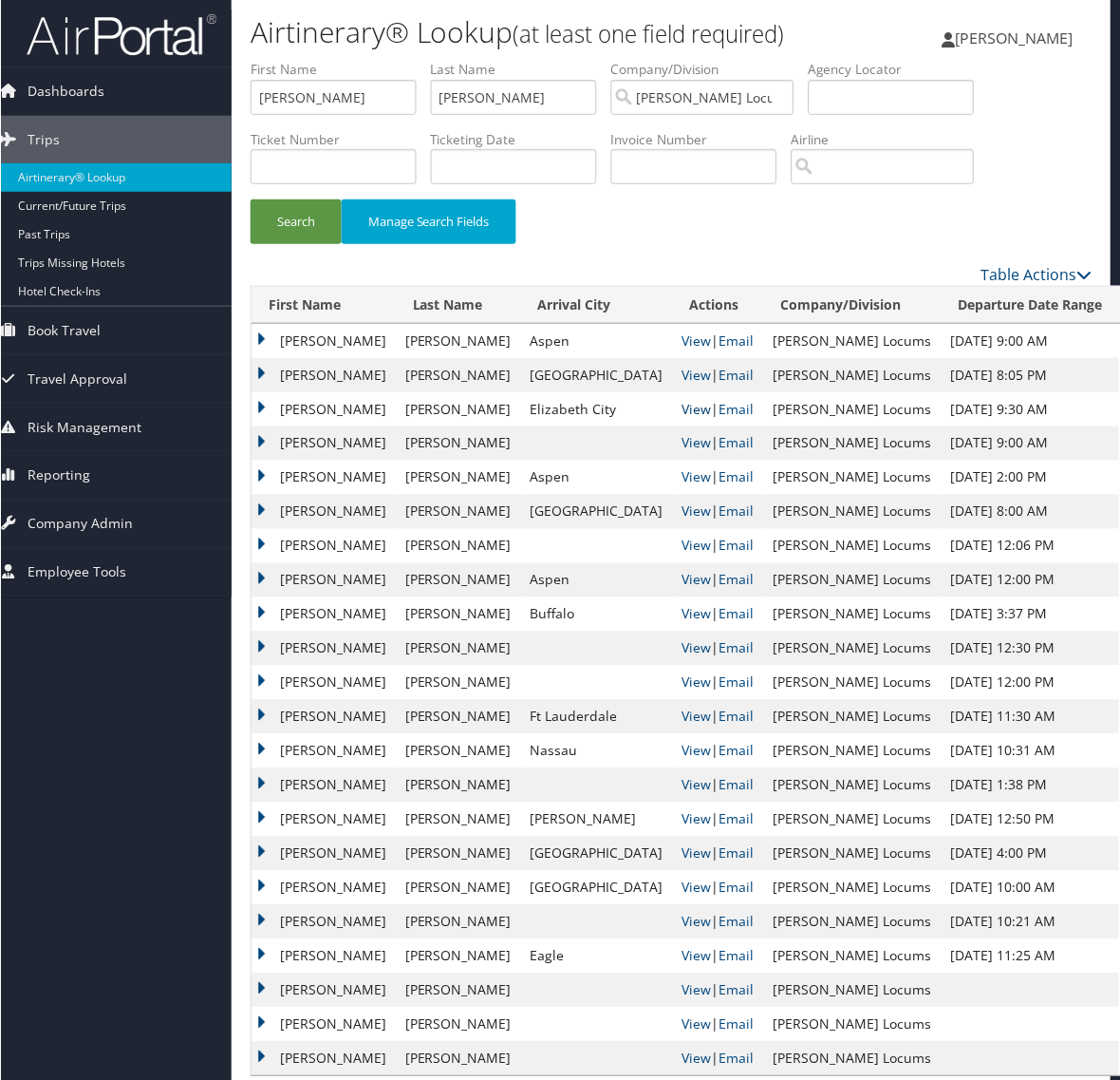
click at [682, 415] on link "View" at bounding box center [696, 409] width 29 height 18
drag, startPoint x: 174, startPoint y: 93, endPoint x: 35, endPoint y: 92, distance: 138.6
click at [38, 93] on div "Dashboards AirPortal 360™ (Manager) My Travel Dashboard Trips Airtinerary® Look…" at bounding box center [547, 554] width 1127 height 1109
click at [250, 199] on button "Search" at bounding box center [295, 221] width 91 height 45
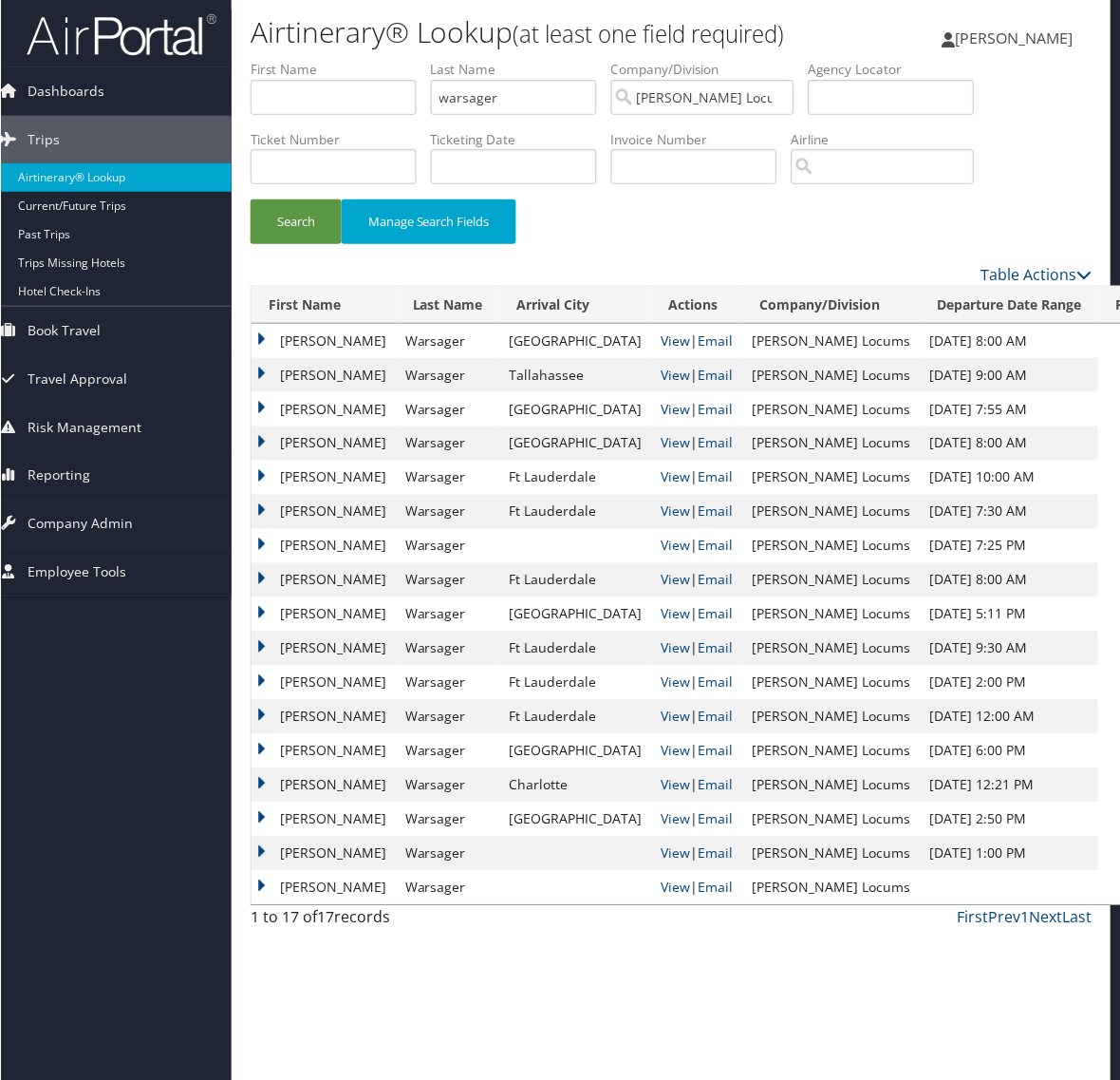
click at [661, 344] on link "View" at bounding box center [675, 340] width 29 height 18
click at [519, 96] on input "warsager" at bounding box center [513, 97] width 166 height 35
drag, startPoint x: 520, startPoint y: 96, endPoint x: 344, endPoint y: 107, distance: 177.0
click at [353, 60] on ul "First Name Last Name warsager Departure City Arrival City Company/Division Haye…" at bounding box center [671, 60] width 842 height 0
type input "JOYCE"
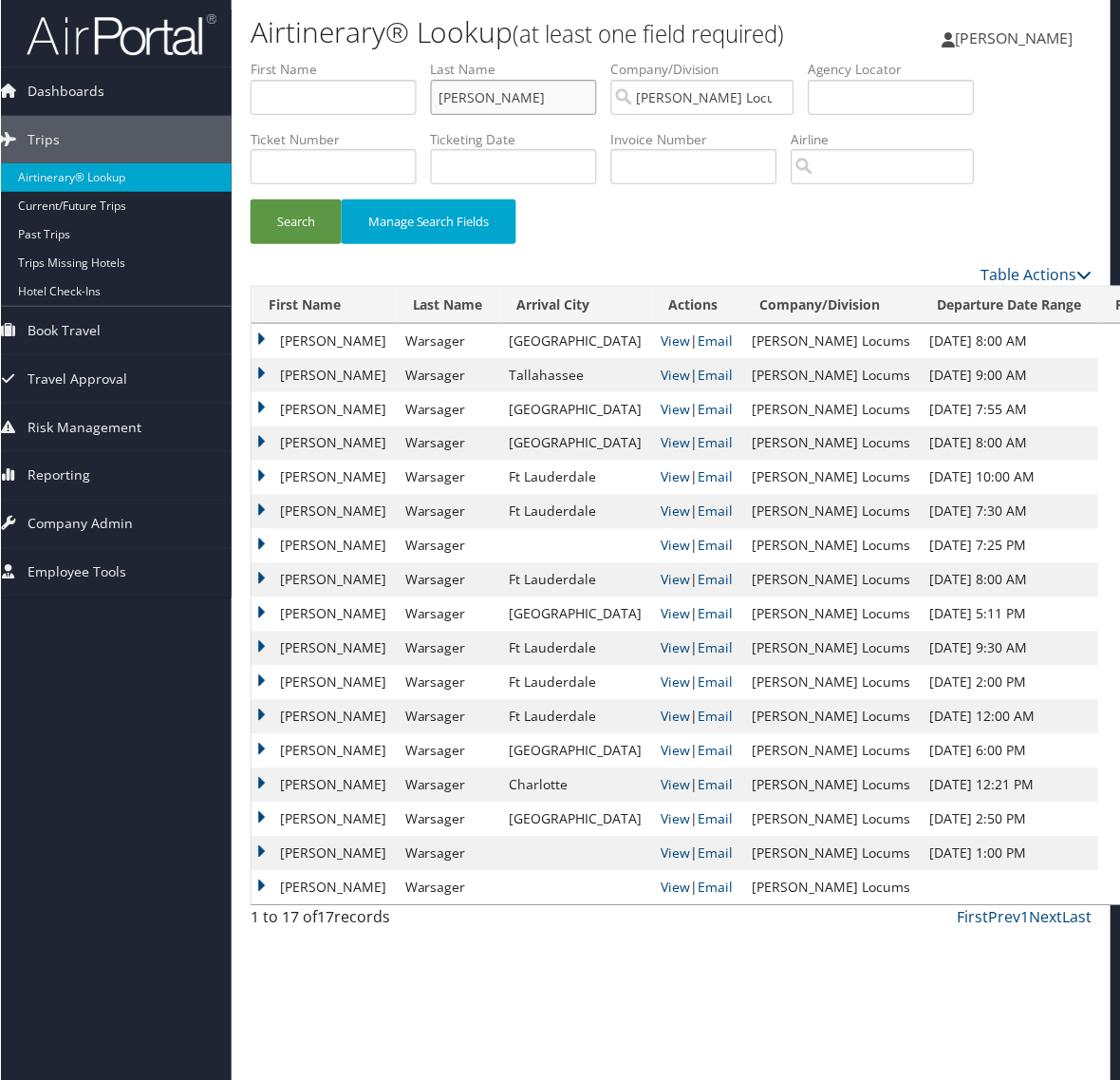
click at [250, 199] on button "Search" at bounding box center [295, 221] width 91 height 45
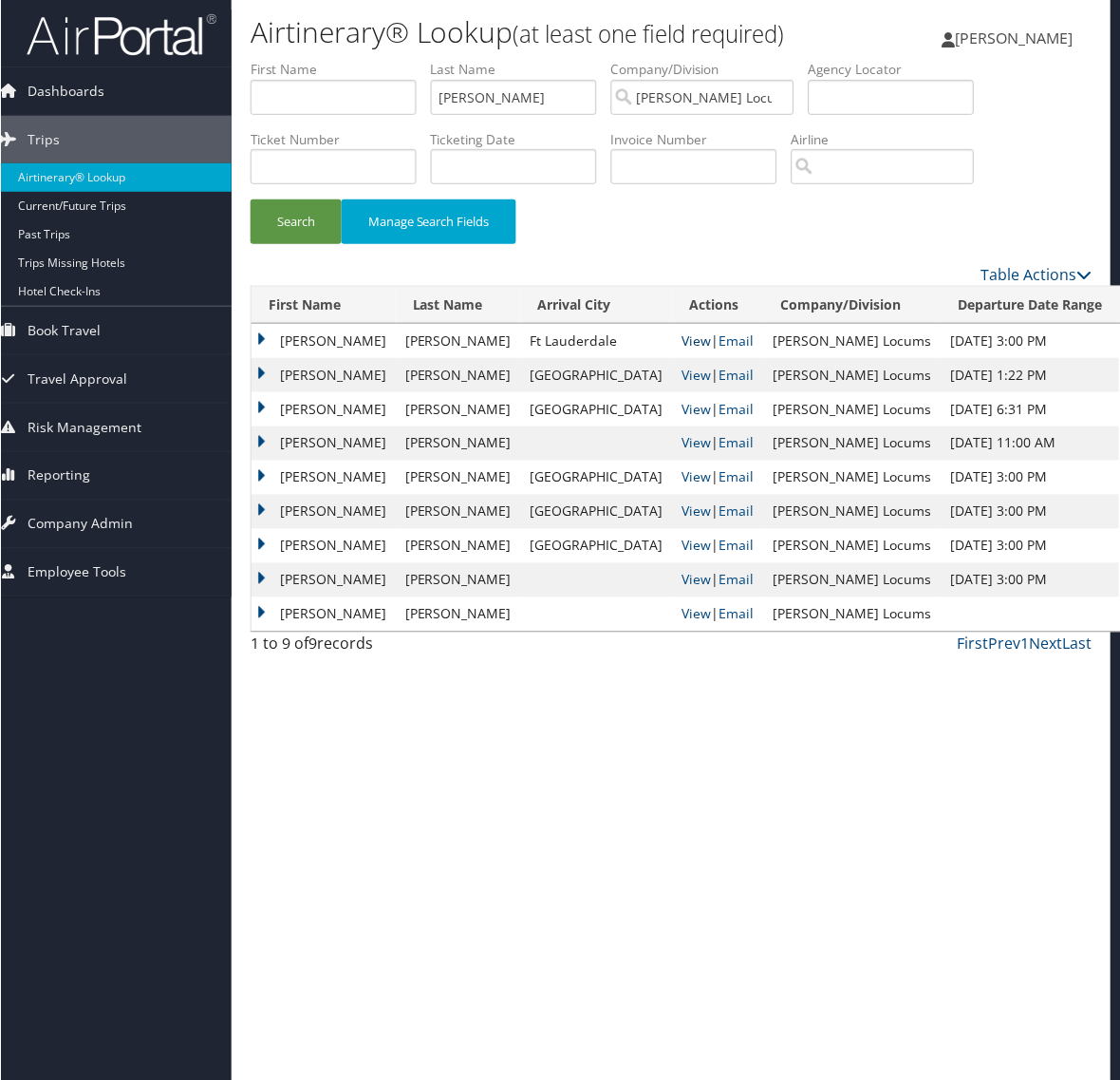
click at [682, 335] on link "View" at bounding box center [696, 340] width 29 height 18
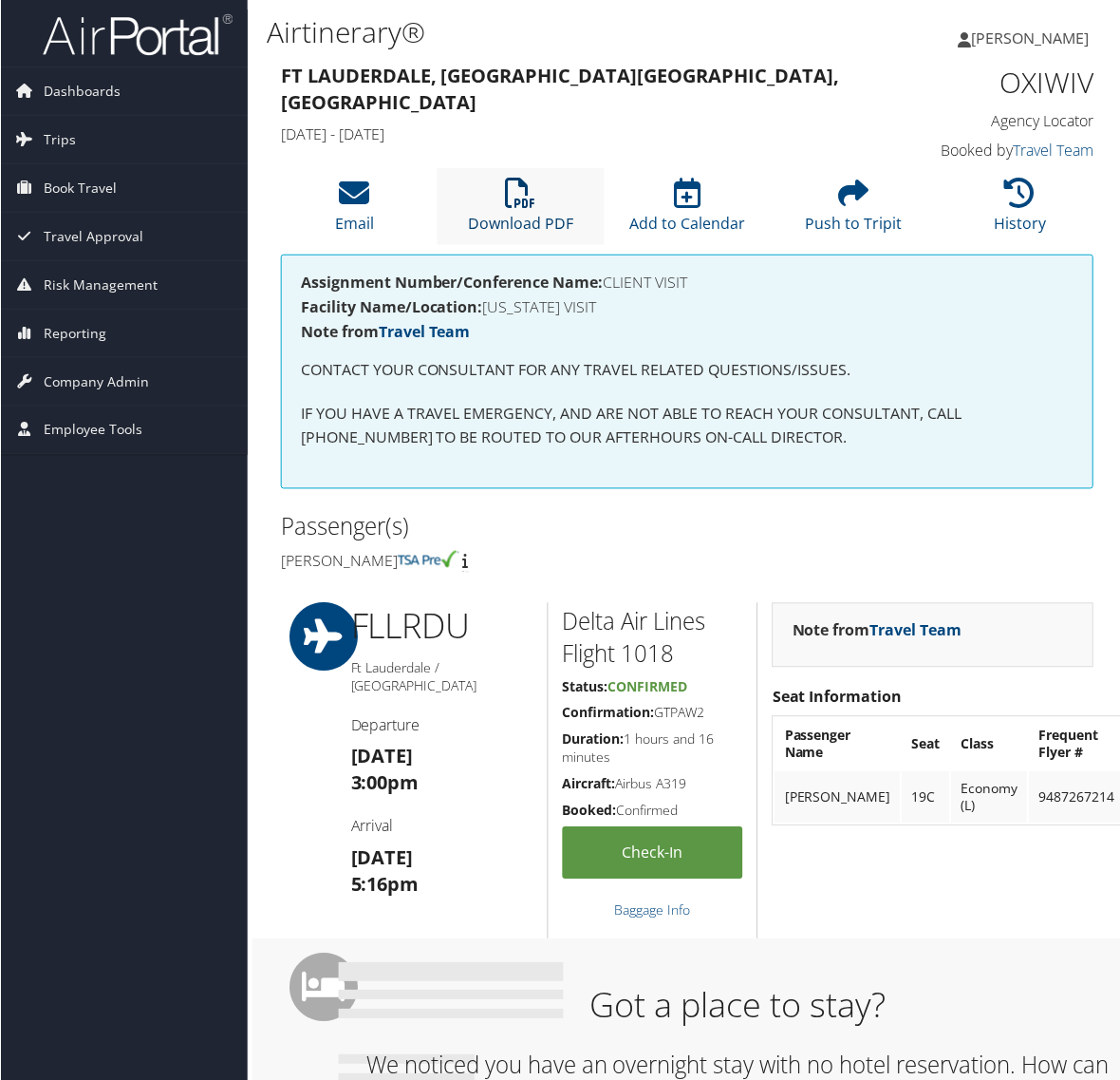
click at [541, 211] on link "Download PDF" at bounding box center [520, 211] width 105 height 46
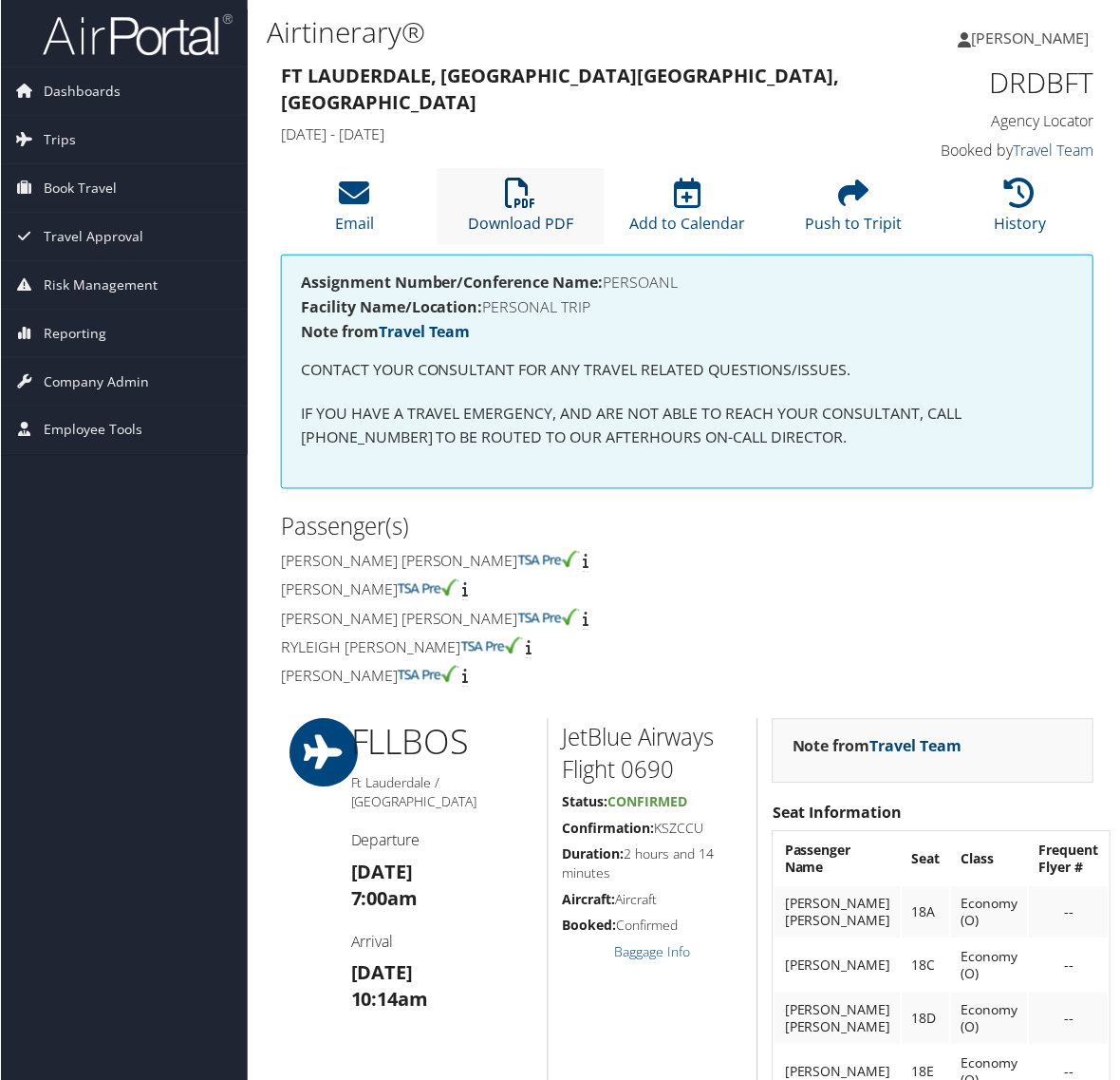
click at [524, 223] on link "Download PDF" at bounding box center [520, 211] width 105 height 46
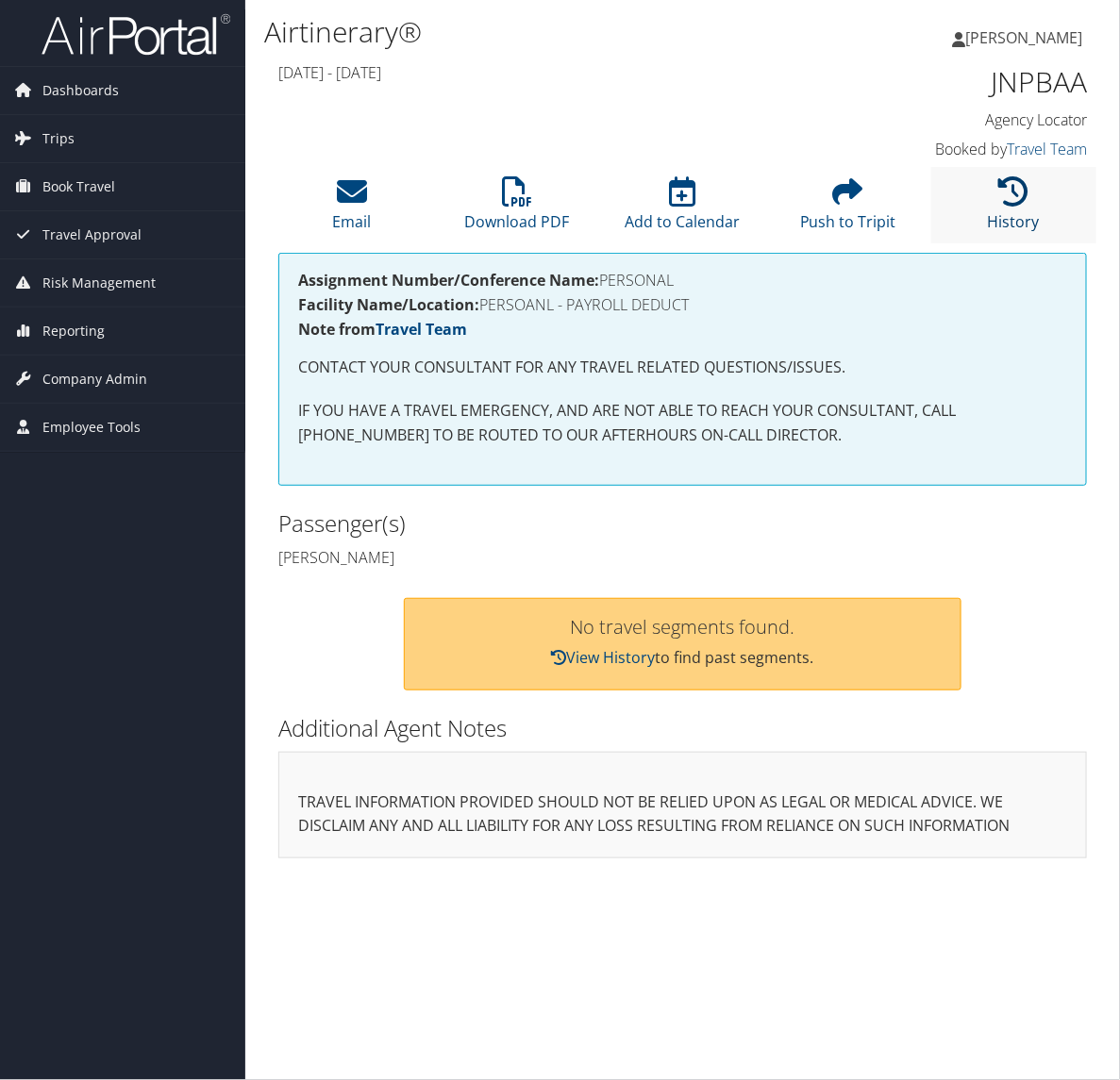
click at [1019, 187] on icon at bounding box center [1014, 192] width 30 height 30
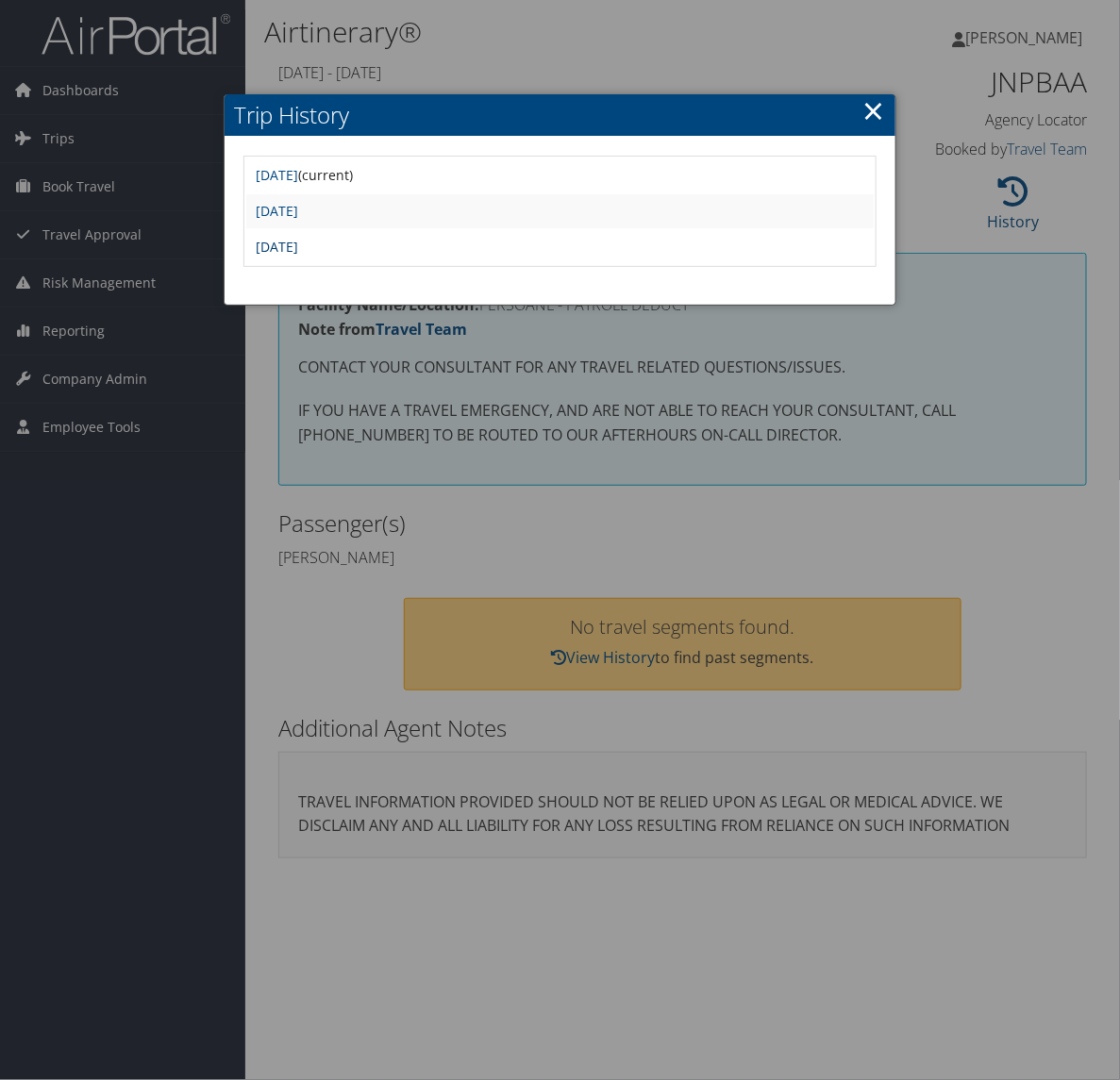
click at [298, 238] on link "[DATE]" at bounding box center [276, 246] width 43 height 18
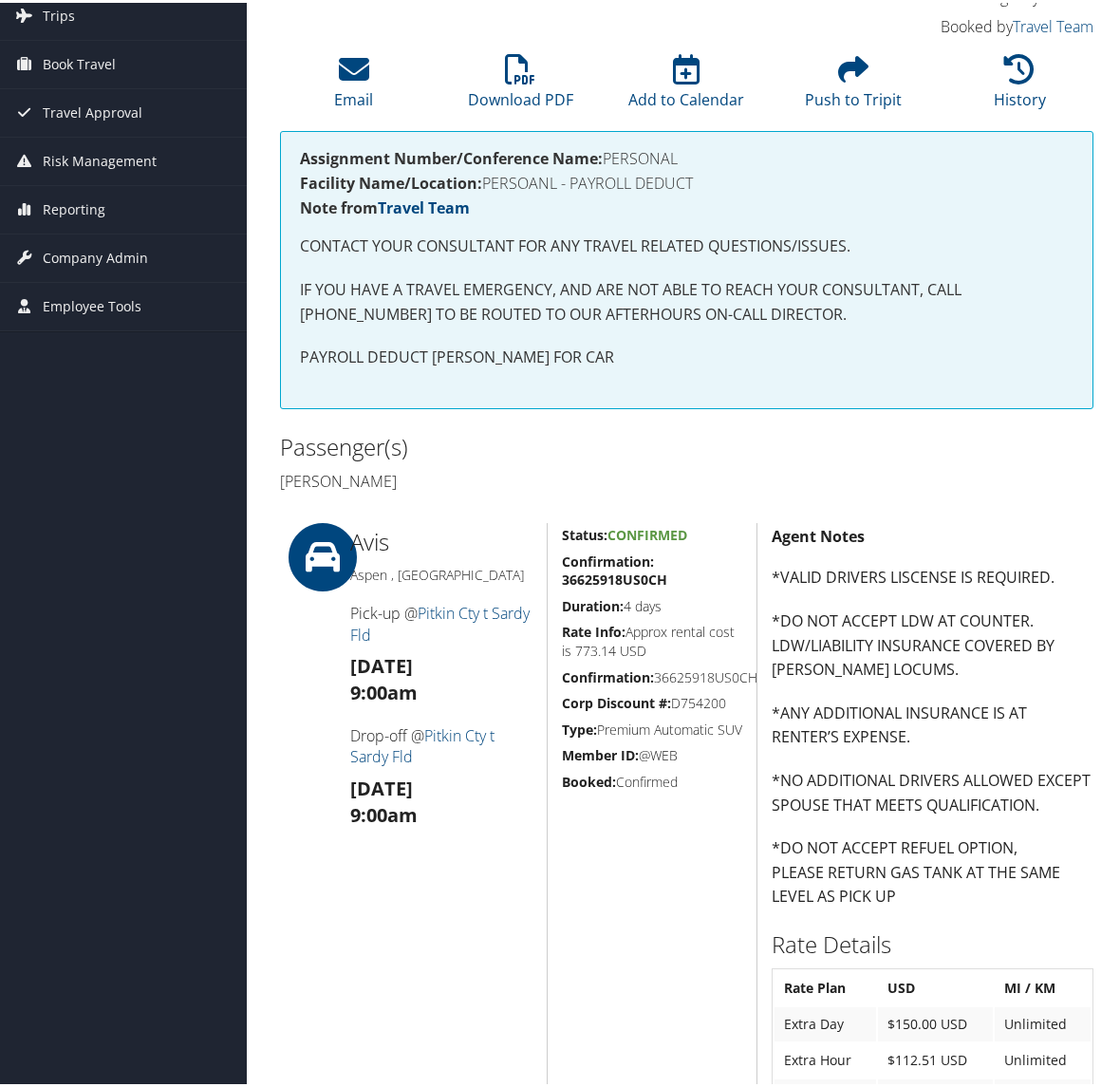
scroll to position [123, 0]
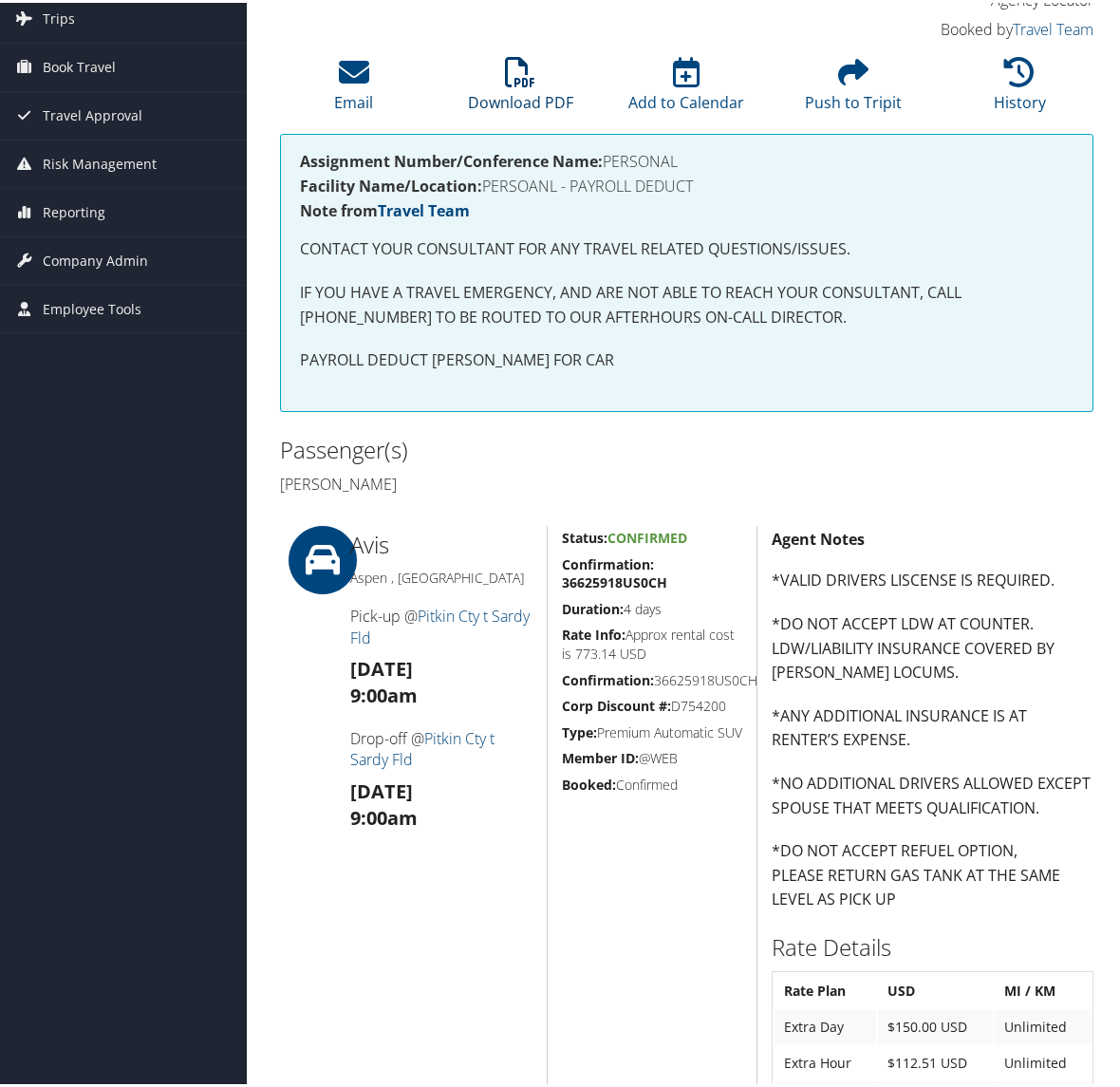
click at [525, 88] on link "Download PDF" at bounding box center [520, 88] width 105 height 46
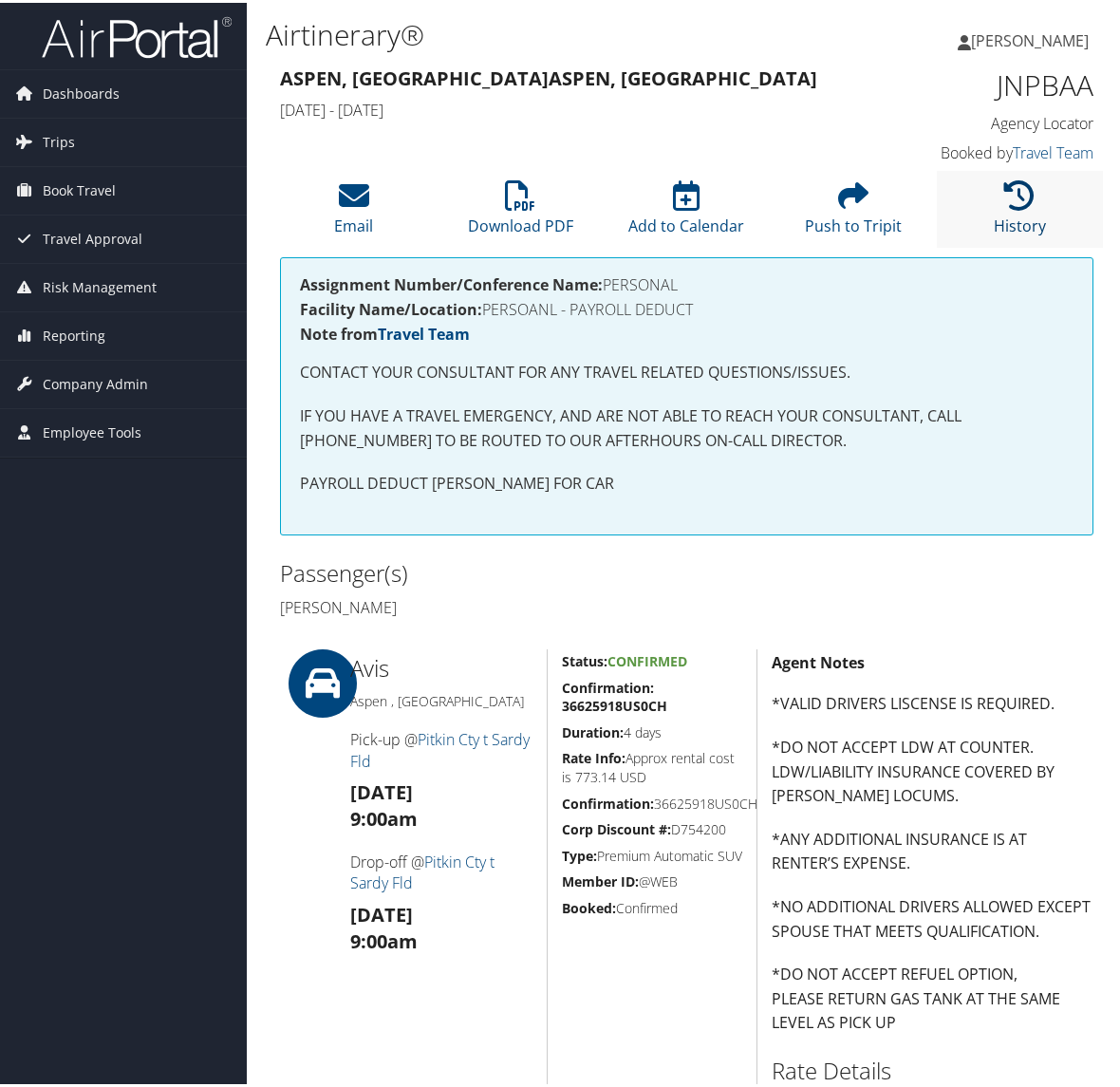
click at [1005, 193] on icon at bounding box center [1020, 193] width 30 height 30
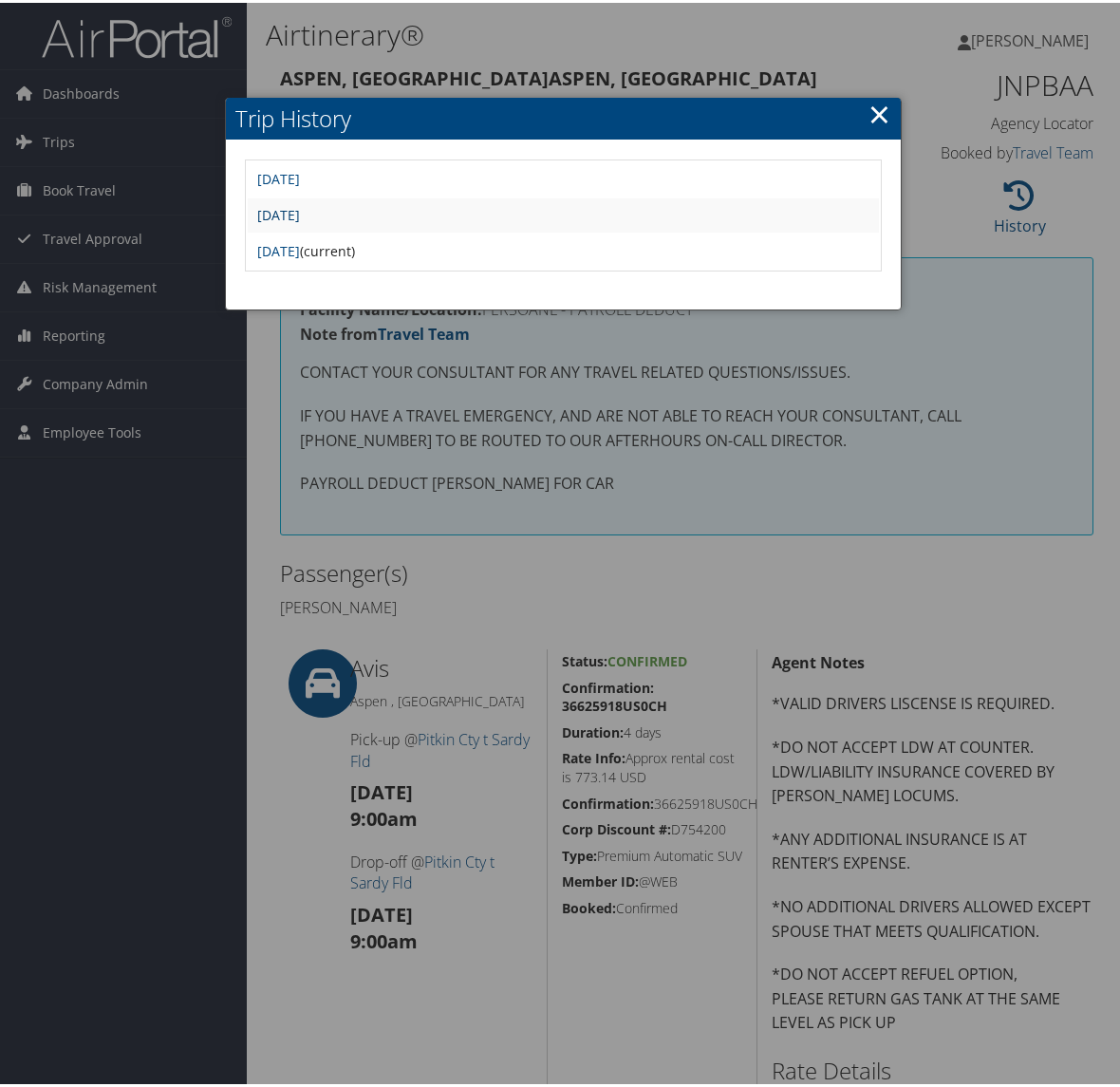
click at [300, 209] on link "Wed Jul 9 08:46:55 MDT 2025" at bounding box center [278, 212] width 43 height 18
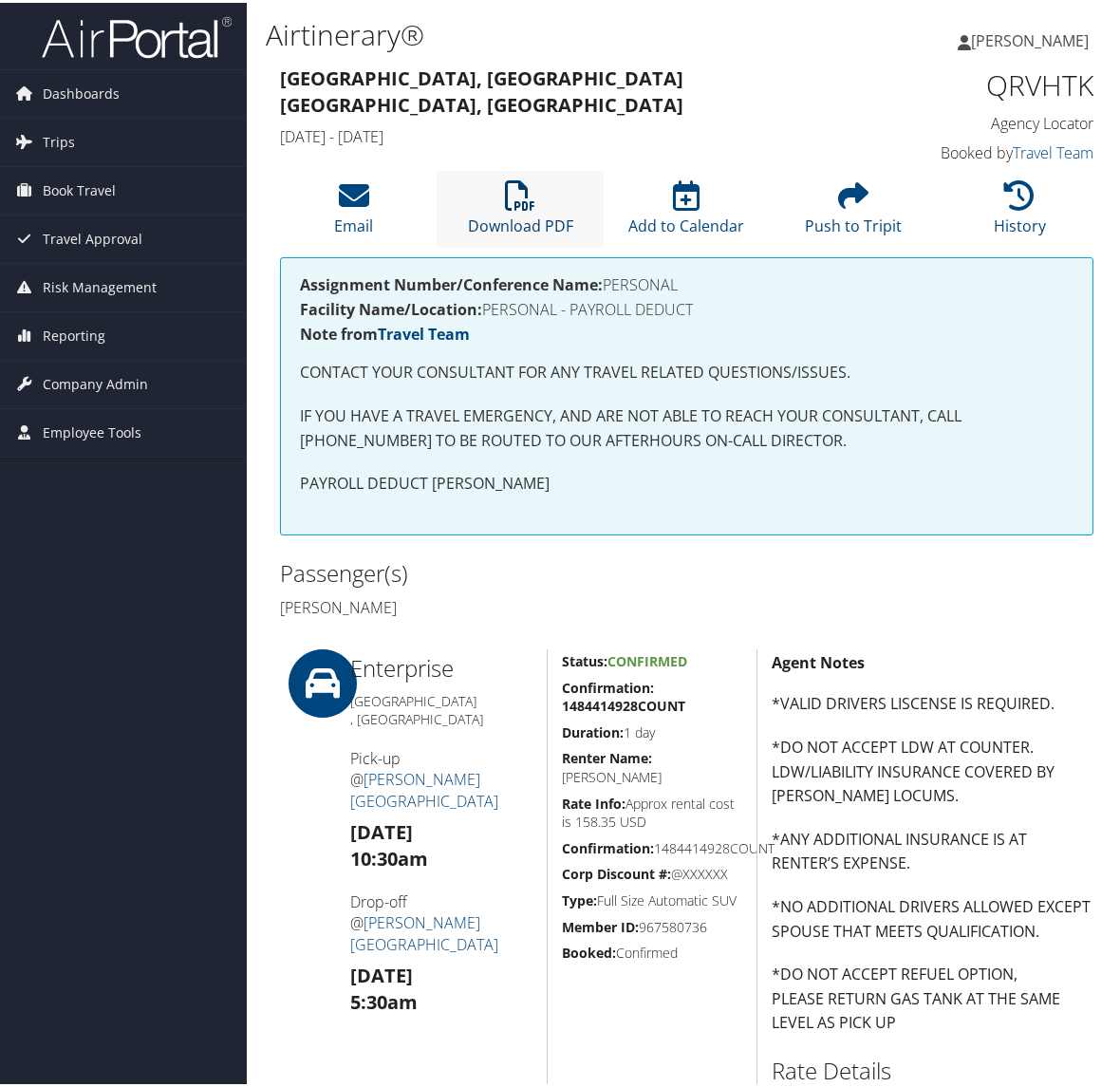
click at [523, 183] on icon at bounding box center [520, 193] width 30 height 30
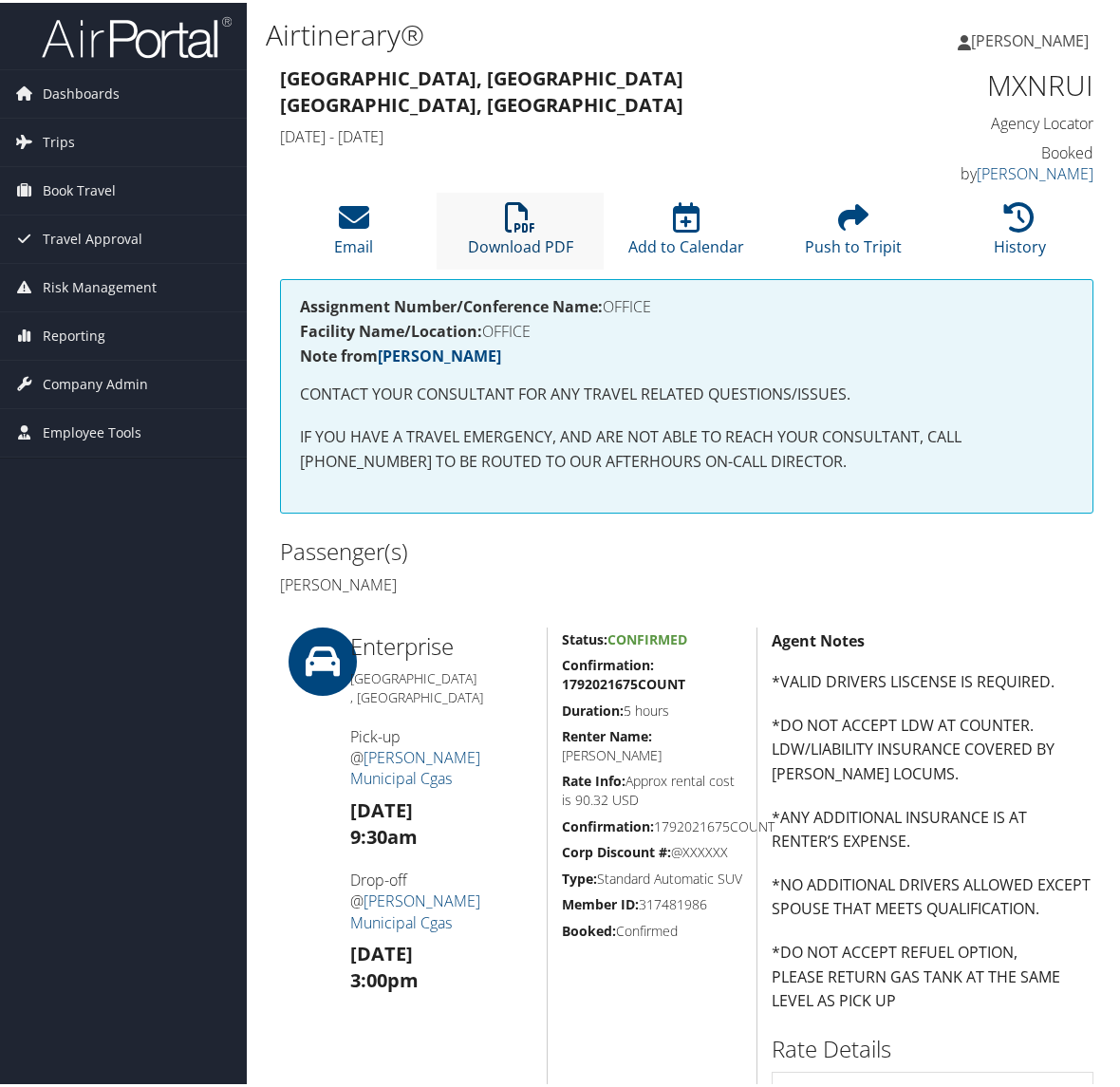
click at [509, 211] on icon at bounding box center [520, 214] width 30 height 30
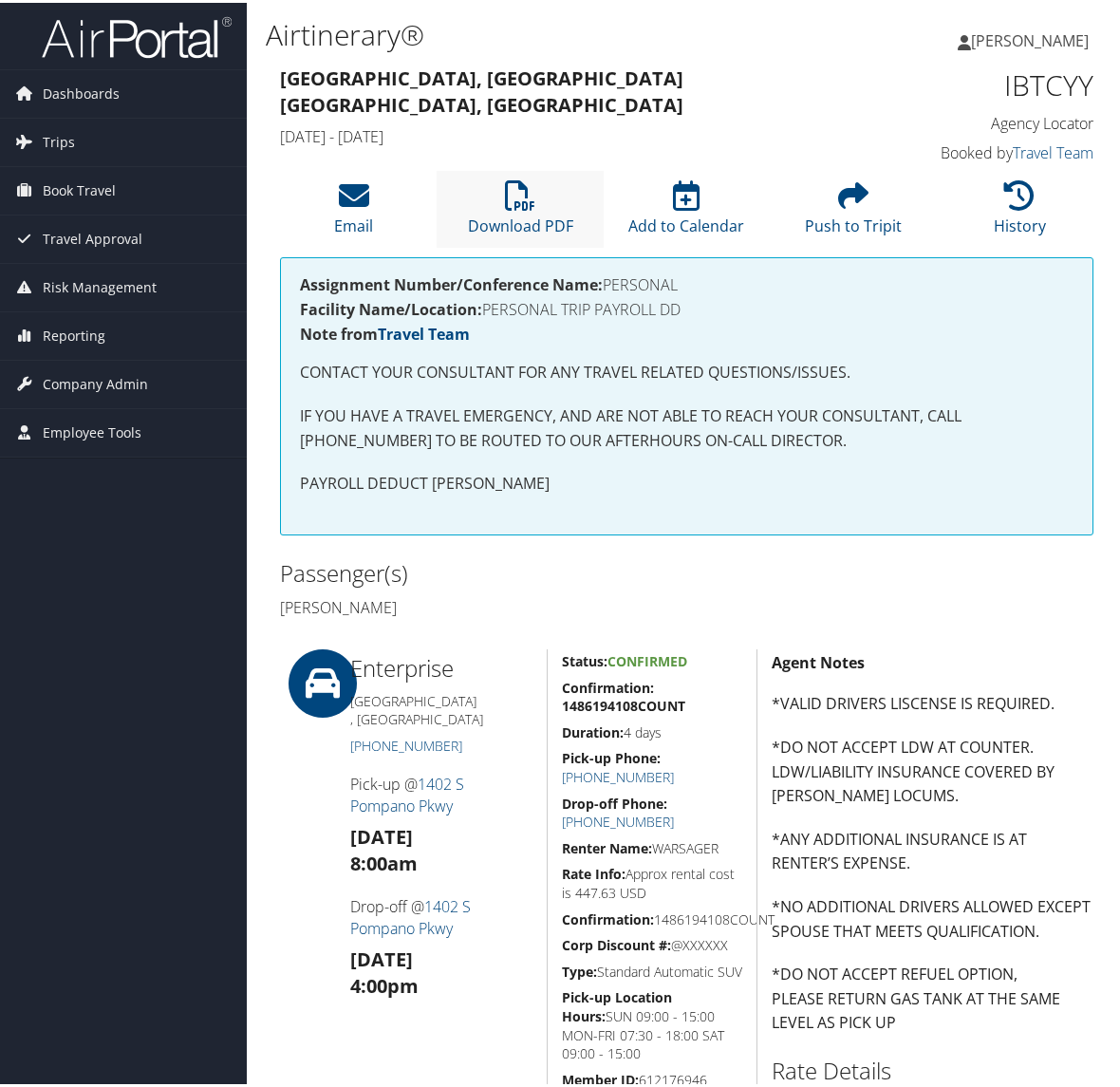
click at [536, 207] on li "Download PDF" at bounding box center [520, 206] width 166 height 77
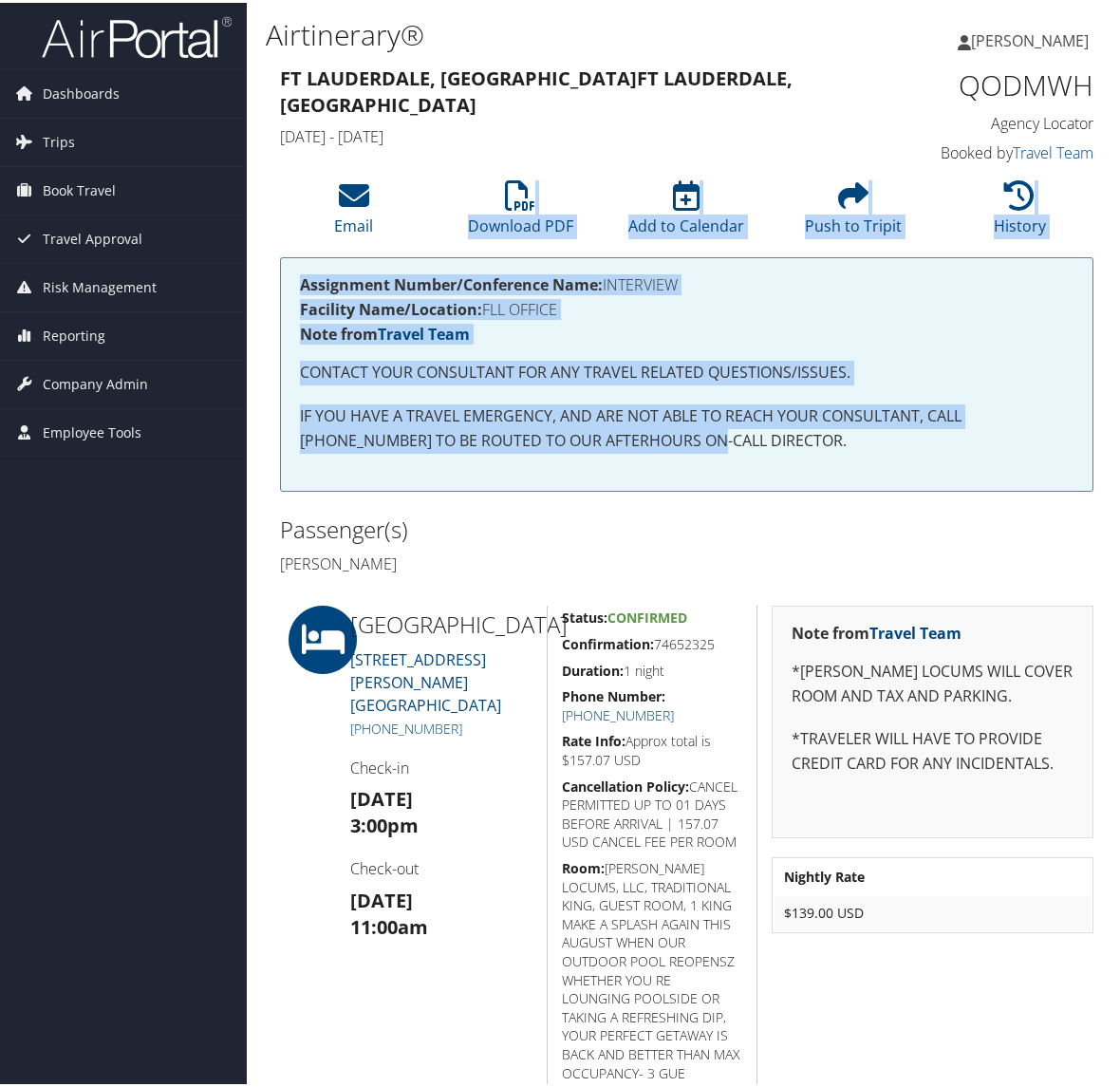
drag, startPoint x: 534, startPoint y: 196, endPoint x: 601, endPoint y: 396, distance: 211.4
click at [627, 454] on div "86015530 Ft Lauderdale, FL Ft Lauderdale, FL Wed 20 Aug 2025 - Thu 21 Aug 2025 …" at bounding box center [687, 693] width 842 height 1267
click at [520, 223] on link "Download PDF" at bounding box center [520, 211] width 105 height 46
